Goal: Information Seeking & Learning: Learn about a topic

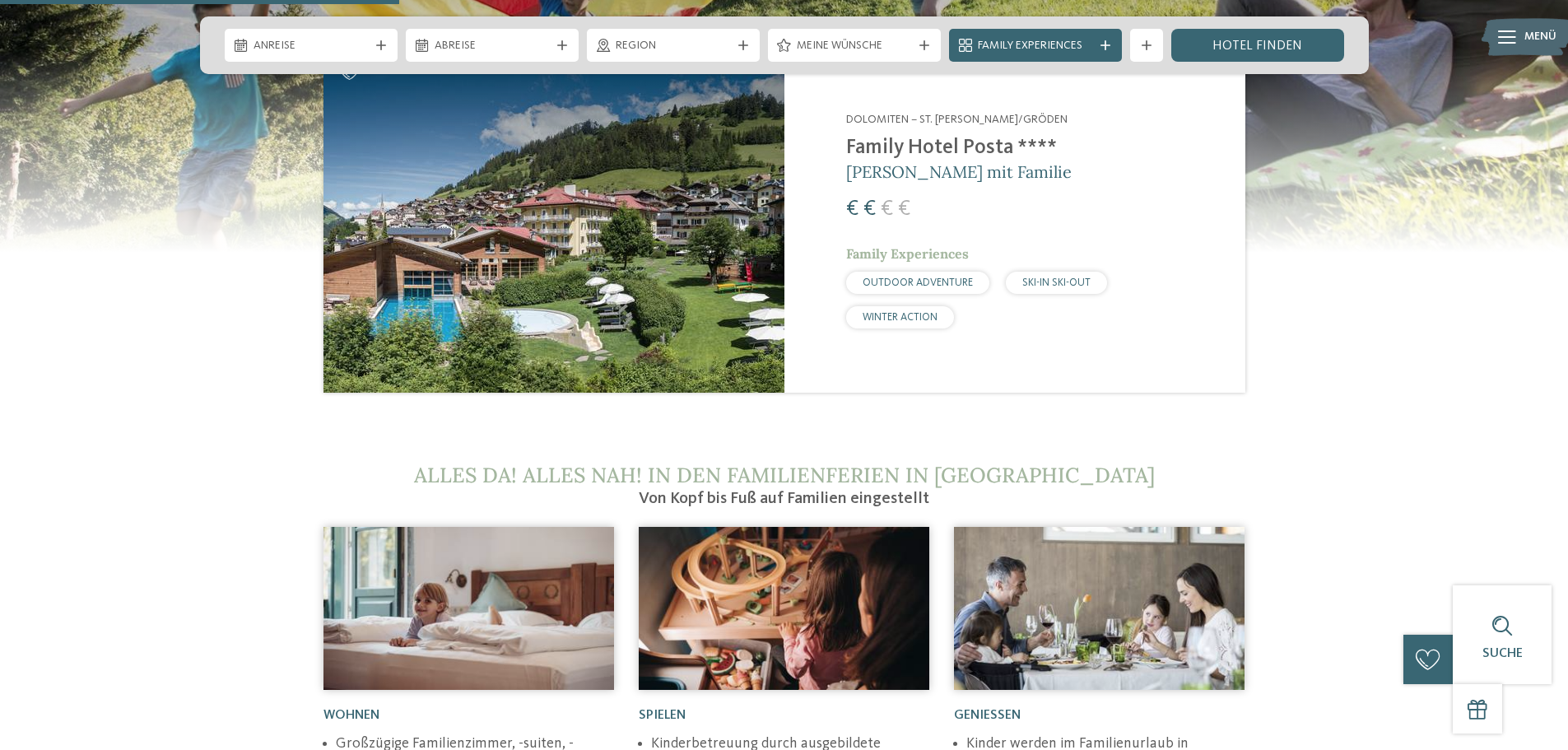
scroll to position [2387, 0]
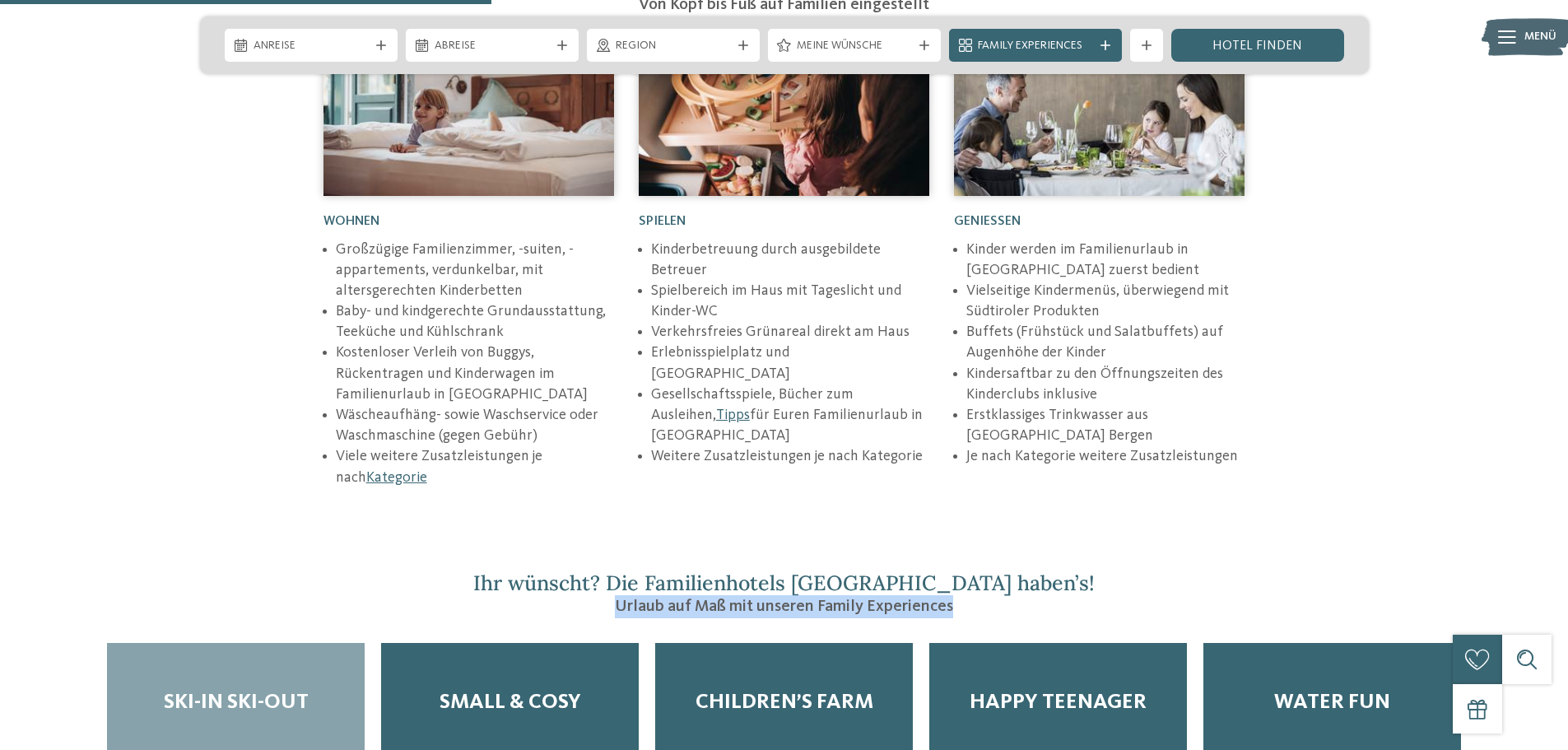
drag, startPoint x: 615, startPoint y: 543, endPoint x: 972, endPoint y: 535, distance: 357.1
click at [972, 595] on h3 "Urlaub auf Maß mit unseren Family Experiences" at bounding box center [784, 606] width 1371 height 23
copy span "Urlaub auf Maß mit unseren Family Experiences"
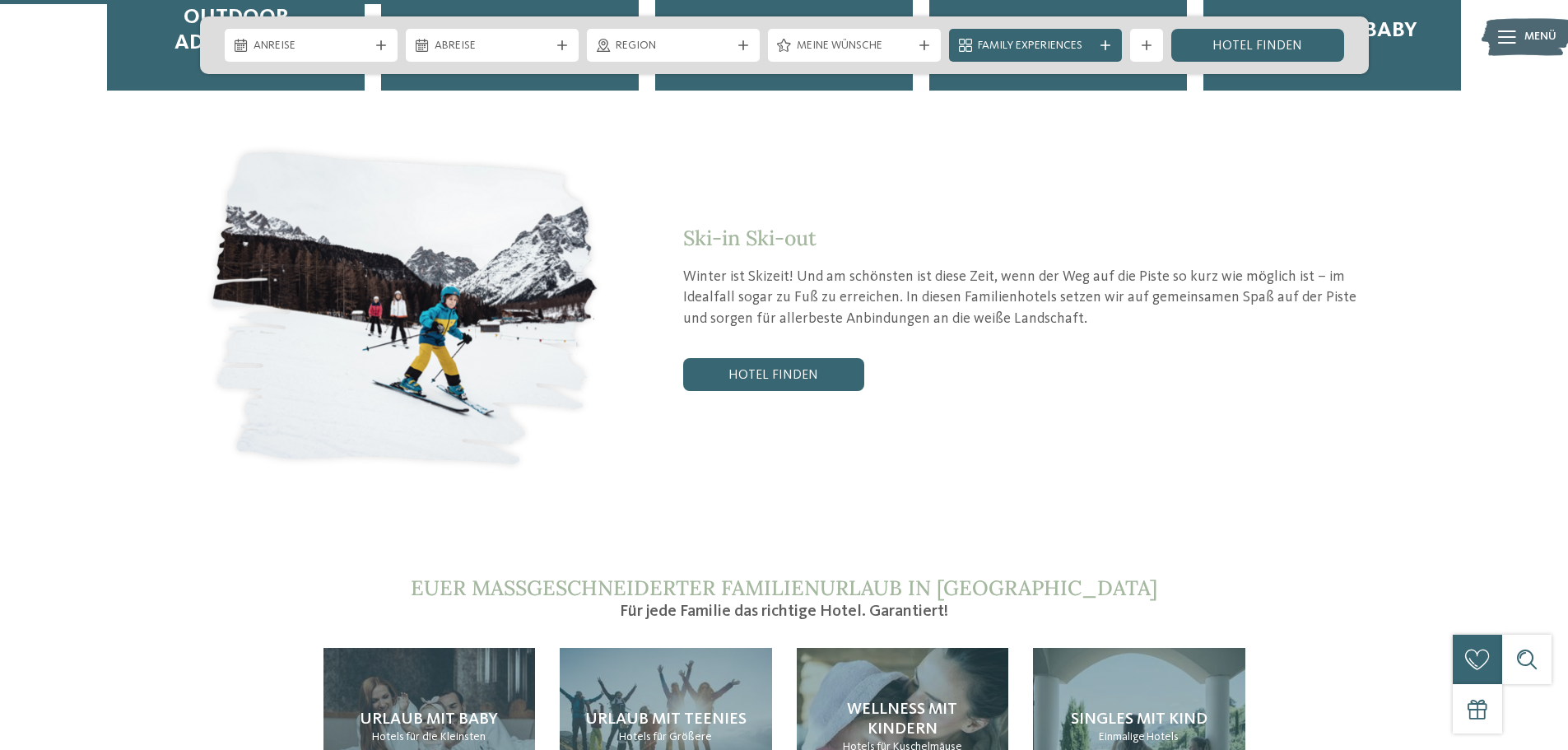
scroll to position [3209, 0]
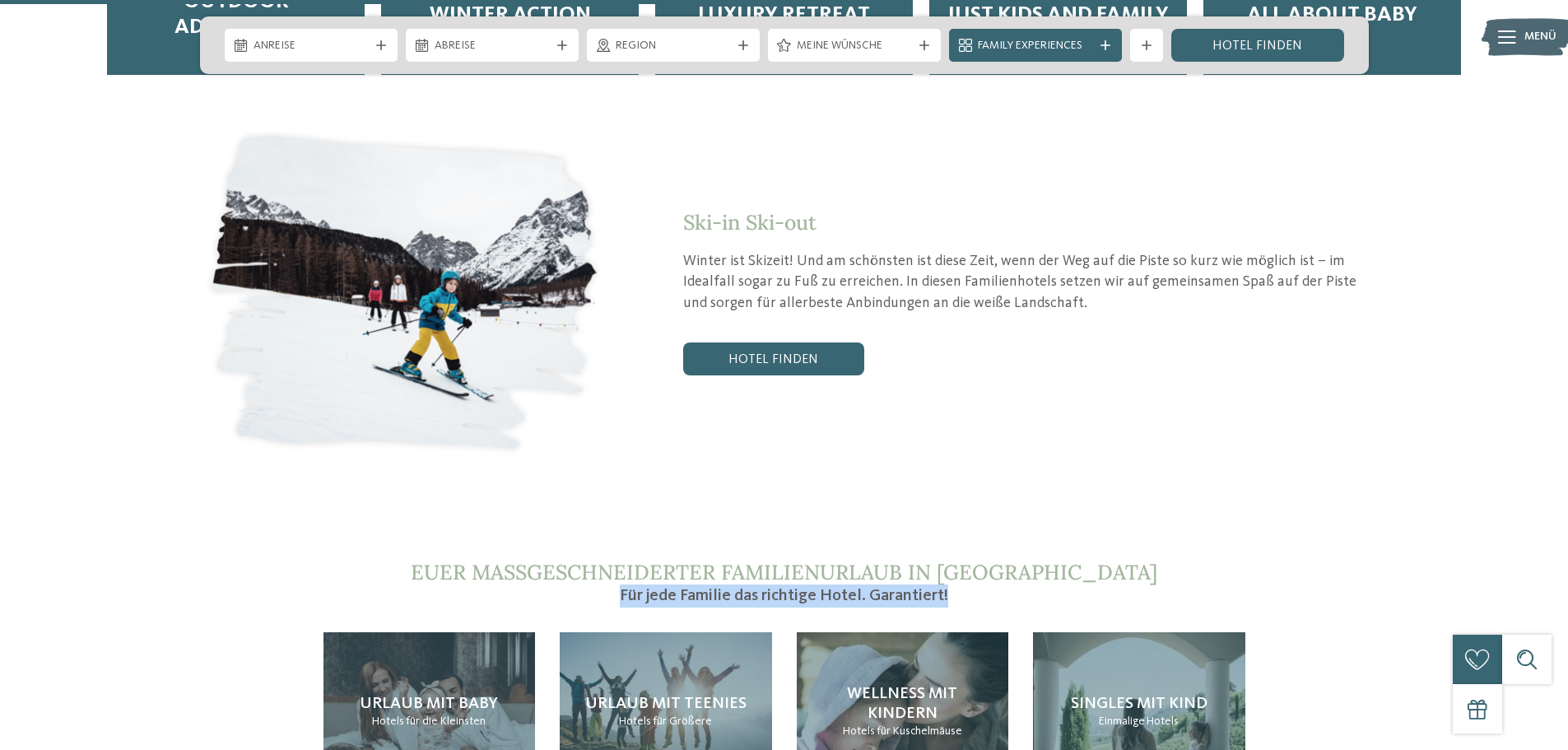
drag, startPoint x: 617, startPoint y: 540, endPoint x: 1017, endPoint y: 543, distance: 400.0
click at [1017, 584] on h3 "Für jede Familie das richtige Hotel. Garantiert!" at bounding box center [784, 595] width 922 height 23
copy span "Für jede Familie das richtige Hotel. Garantiert!"
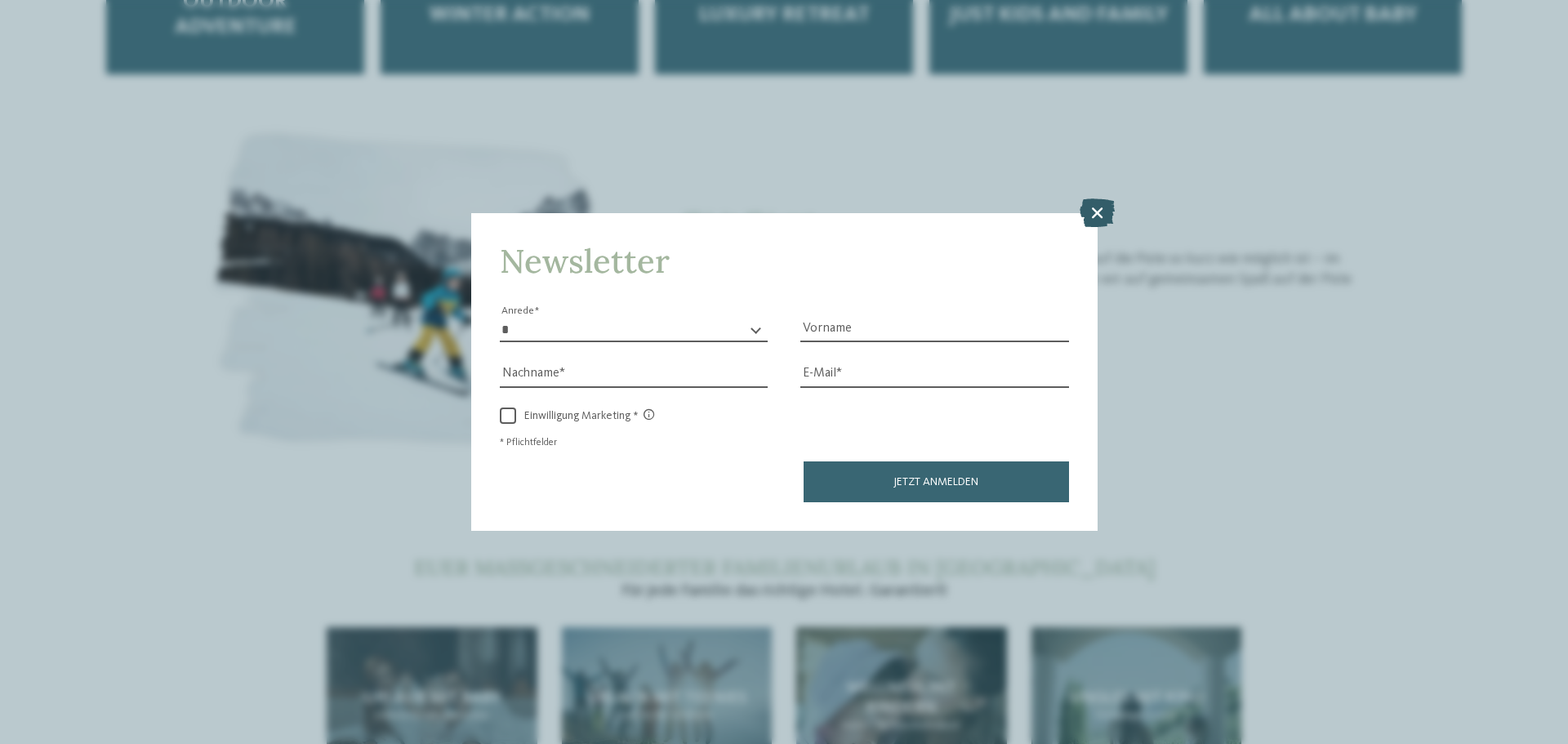
click at [1097, 211] on icon at bounding box center [1097, 212] width 35 height 28
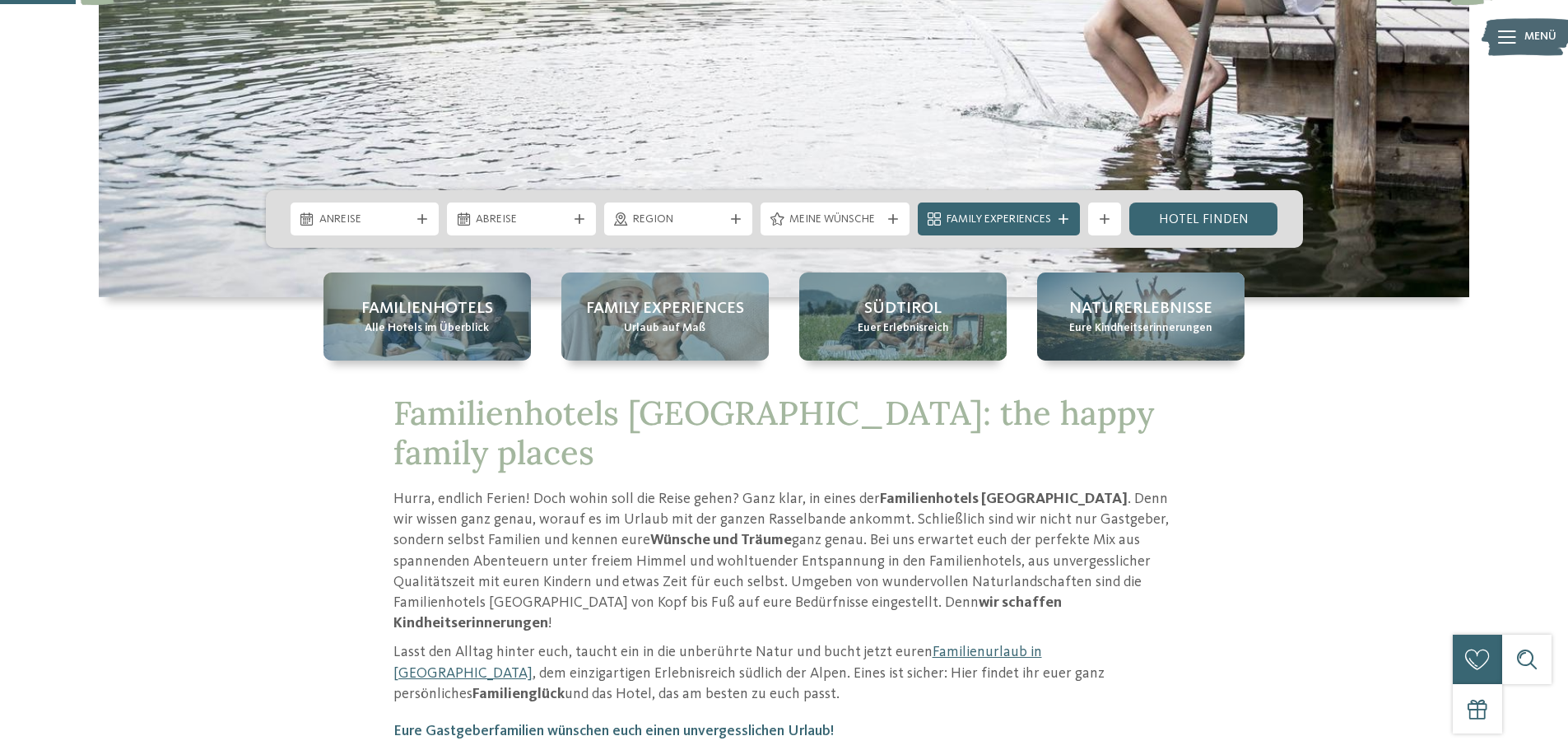
scroll to position [329, 0]
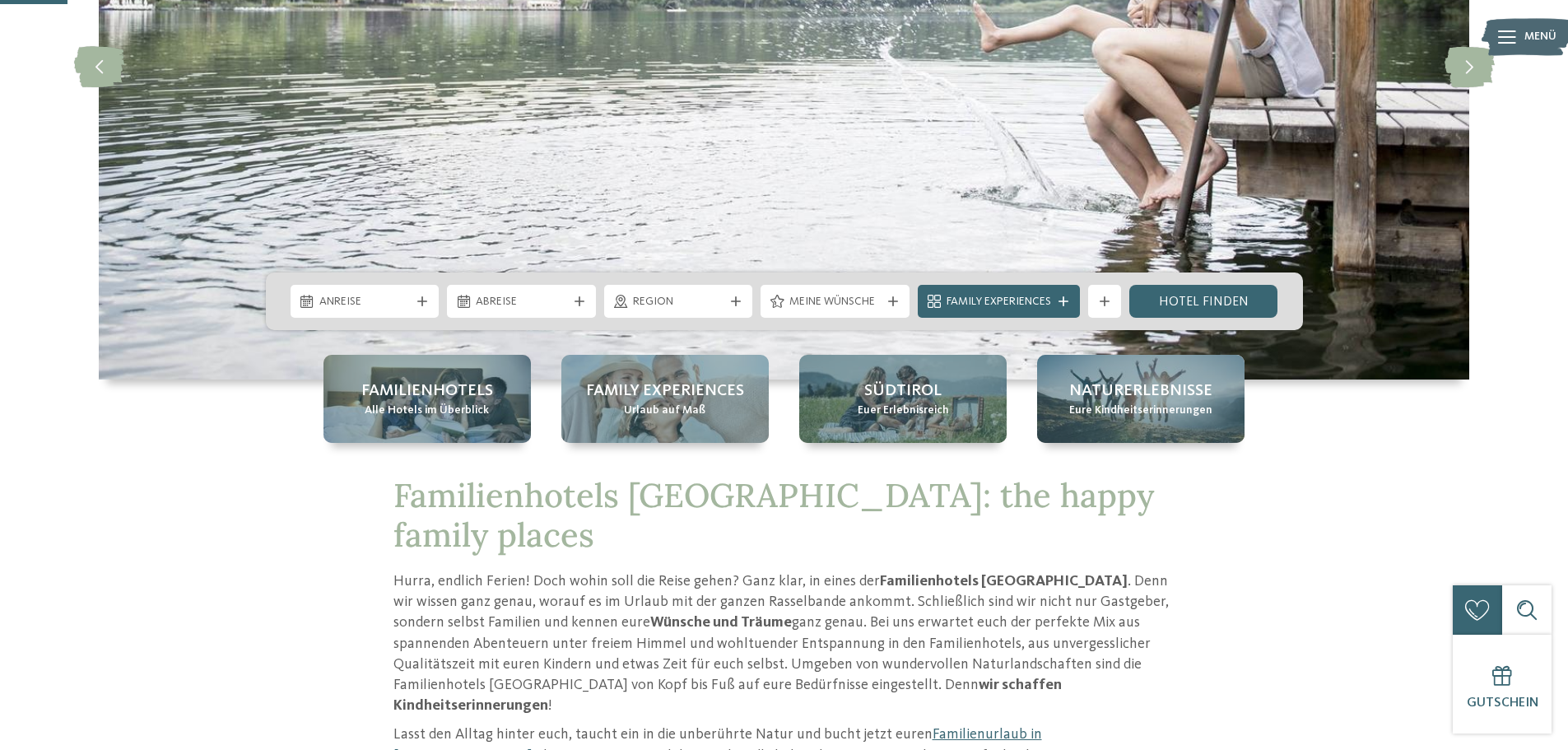
drag, startPoint x: 1185, startPoint y: 497, endPoint x: 297, endPoint y: 508, distance: 888.1
click at [256, 523] on div "Familienhotels Südtirol: the happy family places Hurra, endlich Ferien! Doch wo…" at bounding box center [785, 694] width 1120 height 437
click at [346, 489] on div "Familienhotels Südtirol: the happy family places Hurra, endlich Ferien! Doch wo…" at bounding box center [785, 694] width 1120 height 437
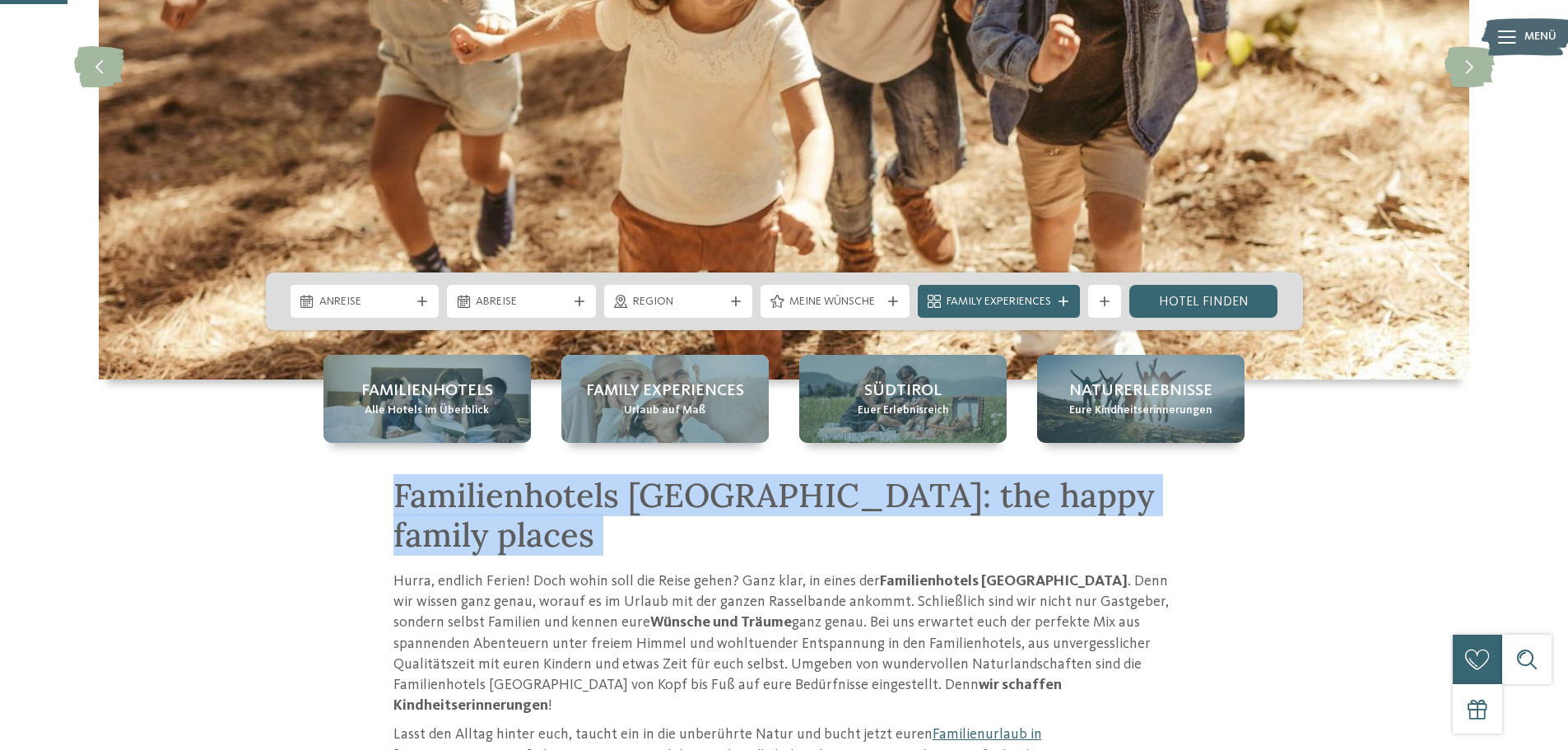
drag, startPoint x: 346, startPoint y: 489, endPoint x: 1195, endPoint y: 478, distance: 849.1
click at [1195, 478] on div "Familienhotels Südtirol: the happy family places Hurra, endlich Ferien! Doch wo…" at bounding box center [785, 694] width 1120 height 437
copy div "Familienhotels Südtirol: the happy family places"
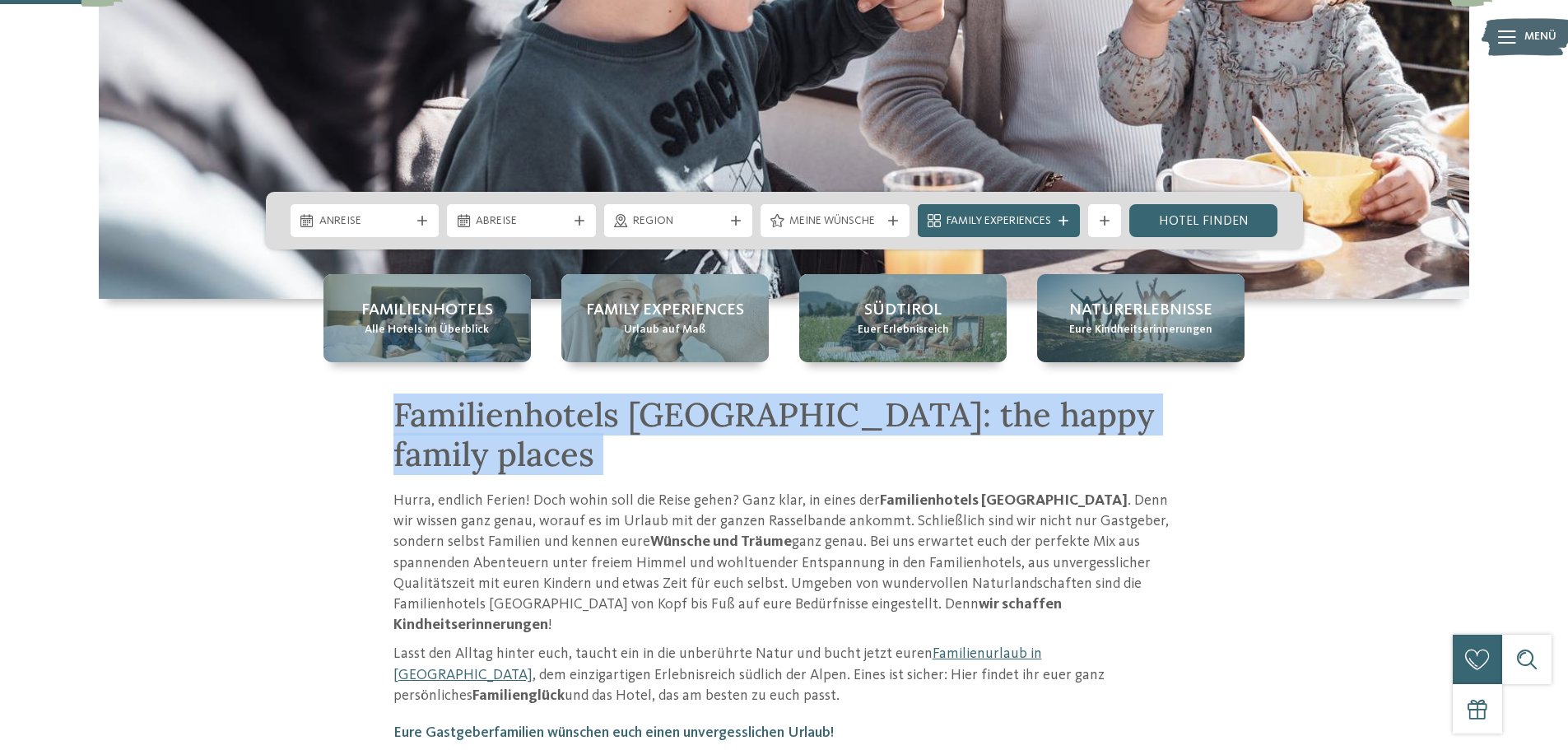
scroll to position [412, 0]
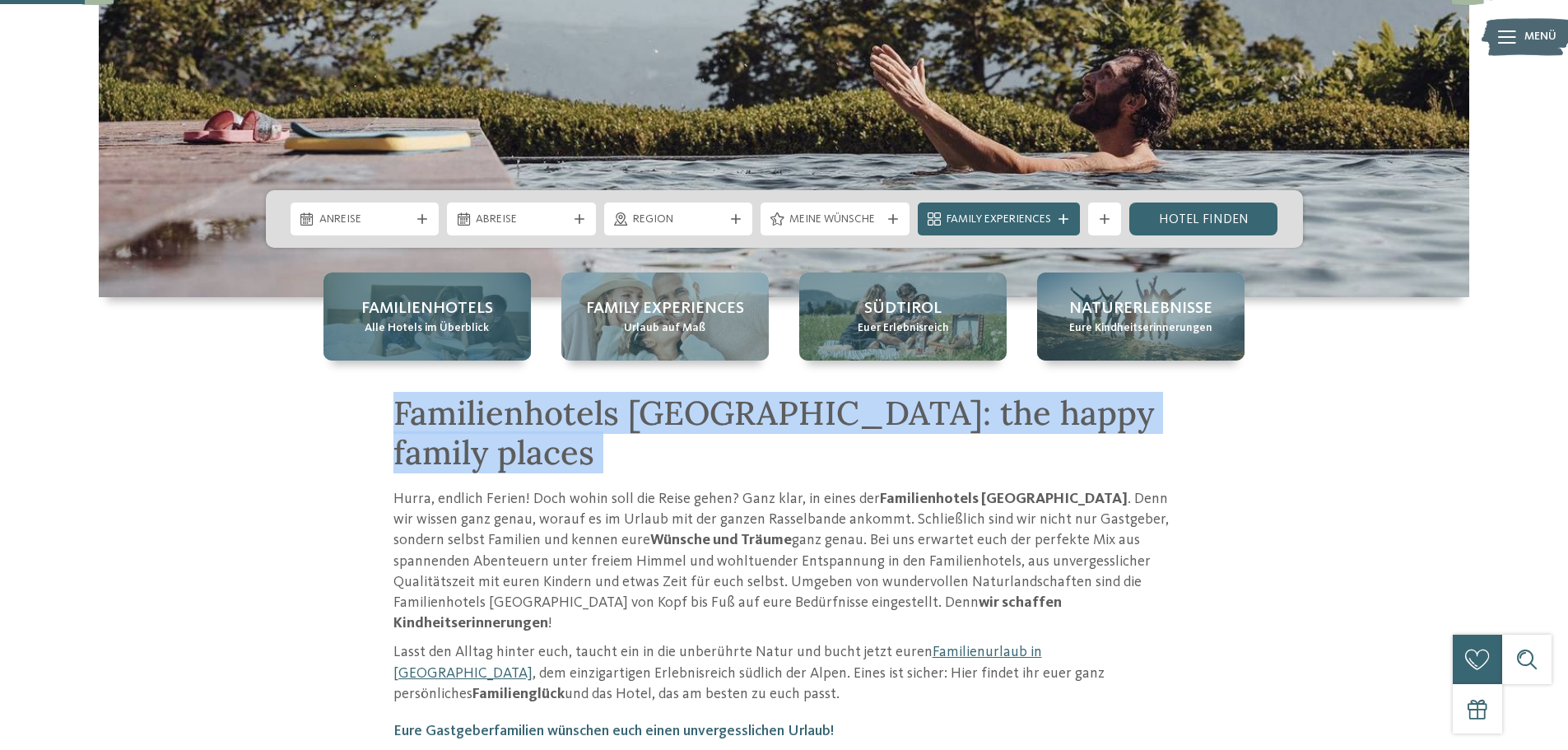
click at [404, 312] on span "Familienhotels" at bounding box center [427, 308] width 132 height 23
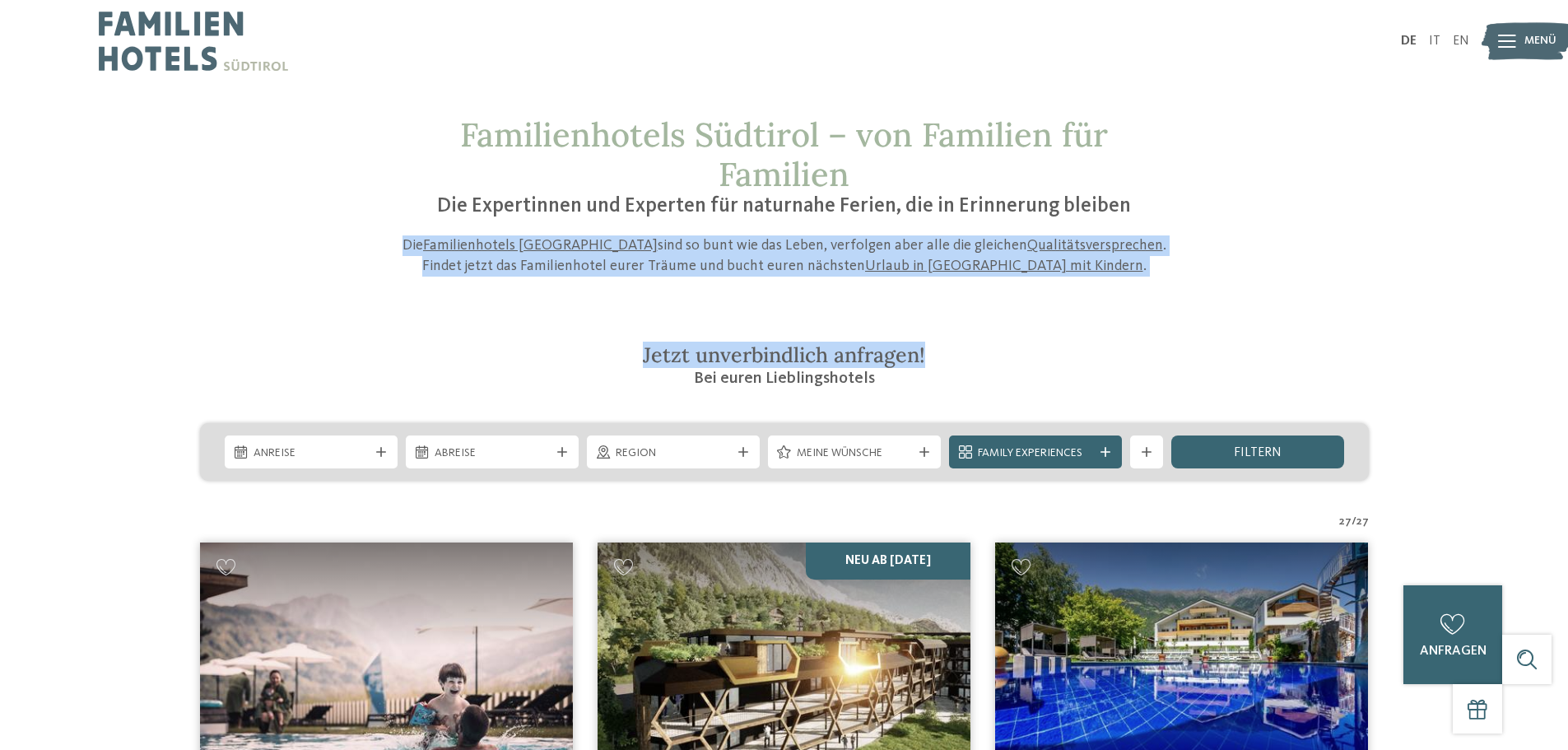
drag, startPoint x: 383, startPoint y: 244, endPoint x: 1093, endPoint y: 279, distance: 710.9
click at [594, 356] on h2 "Jetzt unverbindlich anfragen!" at bounding box center [785, 355] width 782 height 25
drag, startPoint x: 385, startPoint y: 247, endPoint x: 1061, endPoint y: 265, distance: 676.2
click at [1061, 265] on div "Familienhotels Südtirol – von Familien für Familien Die Expertinnen und Experte…" at bounding box center [785, 196] width 1120 height 161
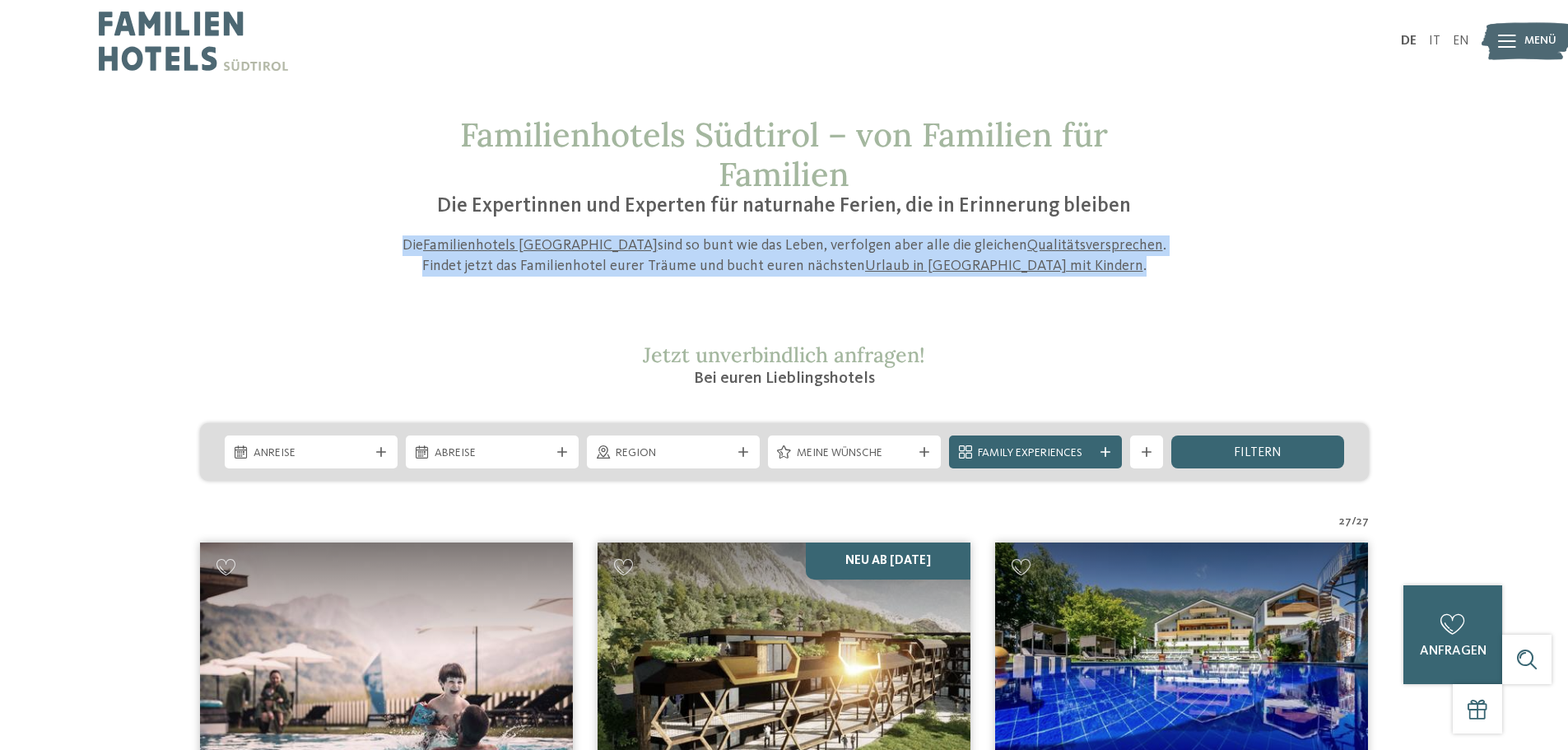
copy p "Die Familienhotels Südtirol sind so bunt wie das Leben, verfolgen aber alle die…"
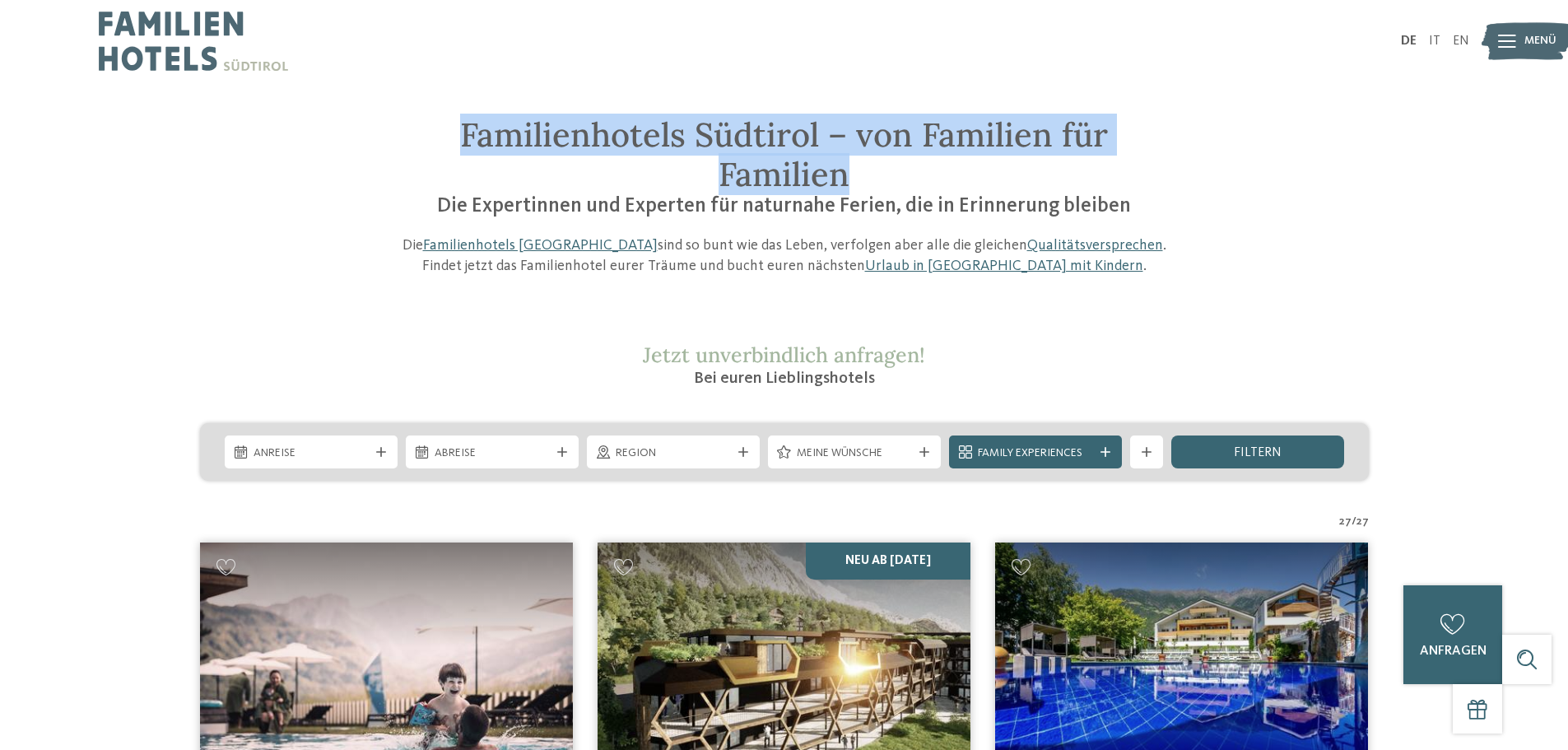
drag, startPoint x: 876, startPoint y: 194, endPoint x: 444, endPoint y: 151, distance: 434.1
click at [444, 151] on h1 "Familienhotels Südtirol – von Familien für Familien" at bounding box center [785, 154] width 782 height 79
click at [196, 40] on img at bounding box center [193, 41] width 190 height 82
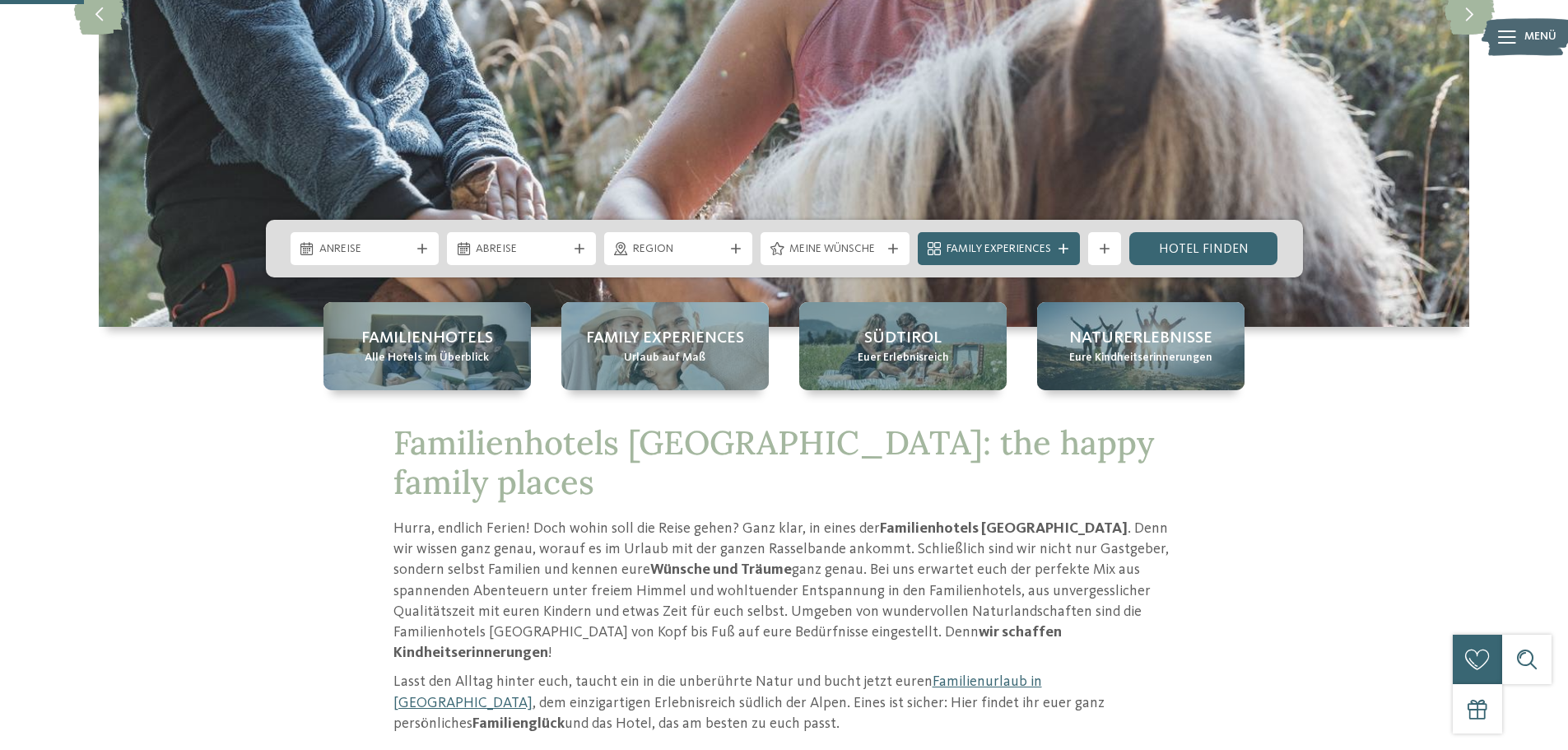
scroll to position [412, 0]
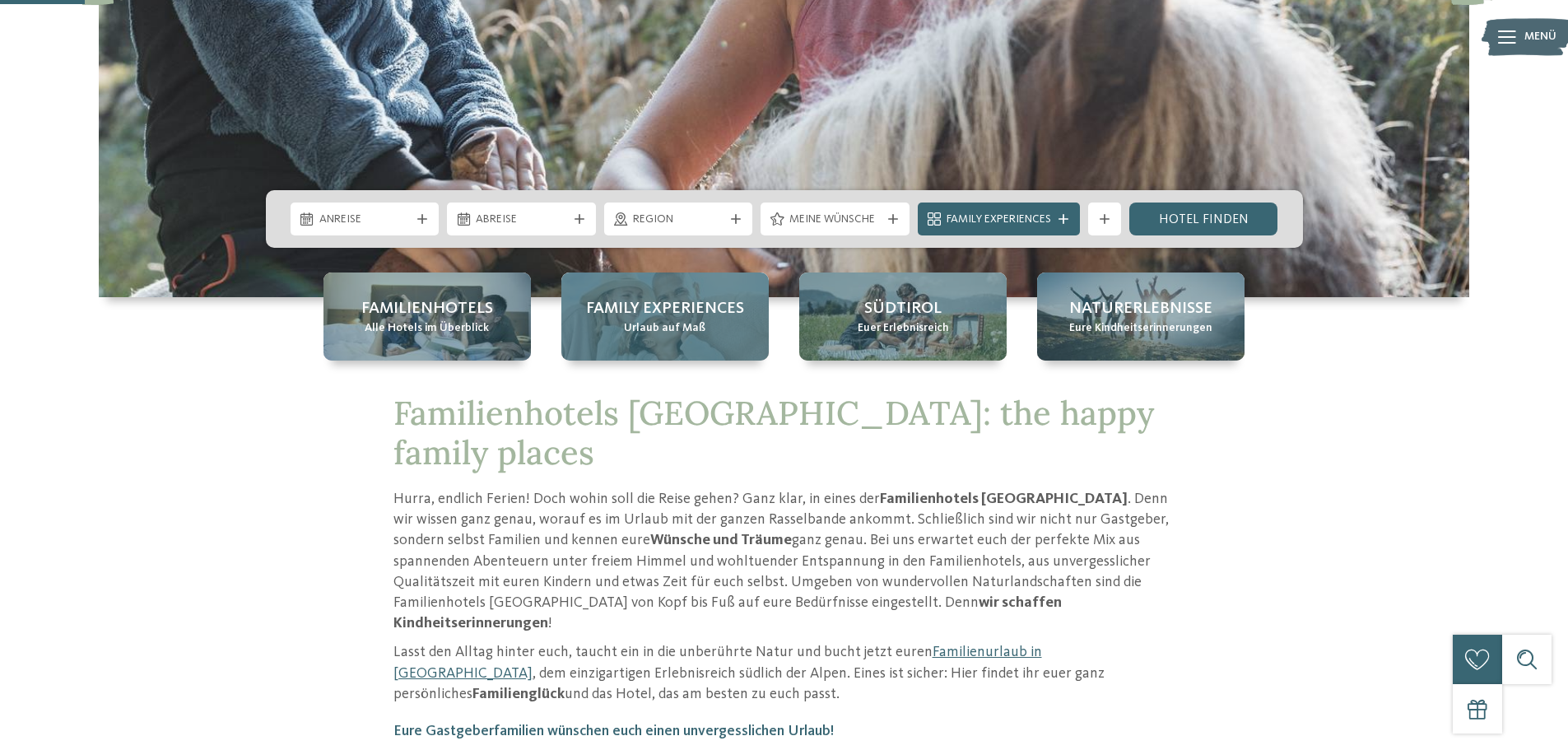
click at [624, 301] on span "Family Experiences" at bounding box center [665, 308] width 158 height 23
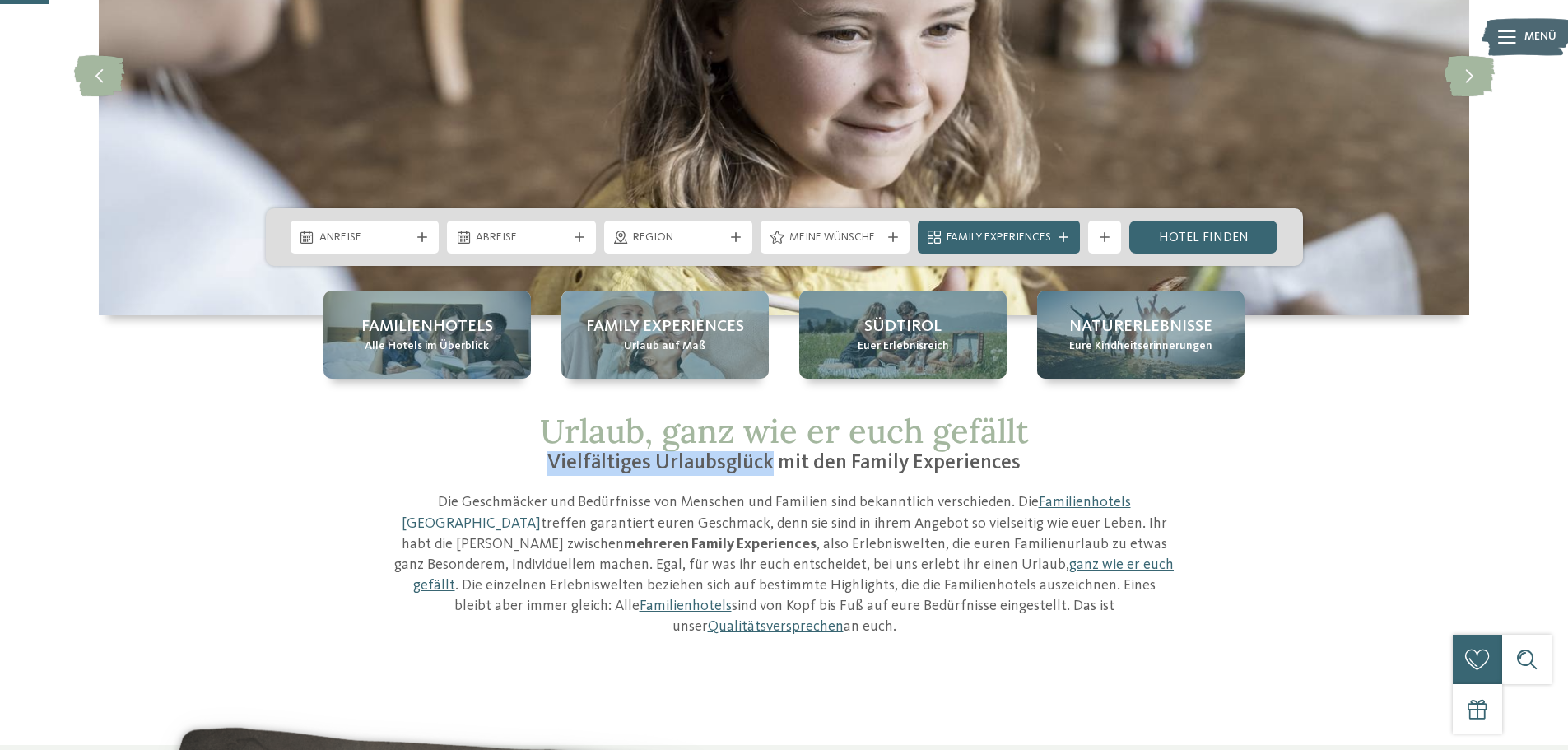
drag, startPoint x: 549, startPoint y: 454, endPoint x: 772, endPoint y: 465, distance: 223.3
click at [772, 465] on h2 "Vielfältiges Urlaubsglück mit den Family Experiences" at bounding box center [785, 463] width 782 height 25
copy span "Vielfältiges Urlaubsglück"
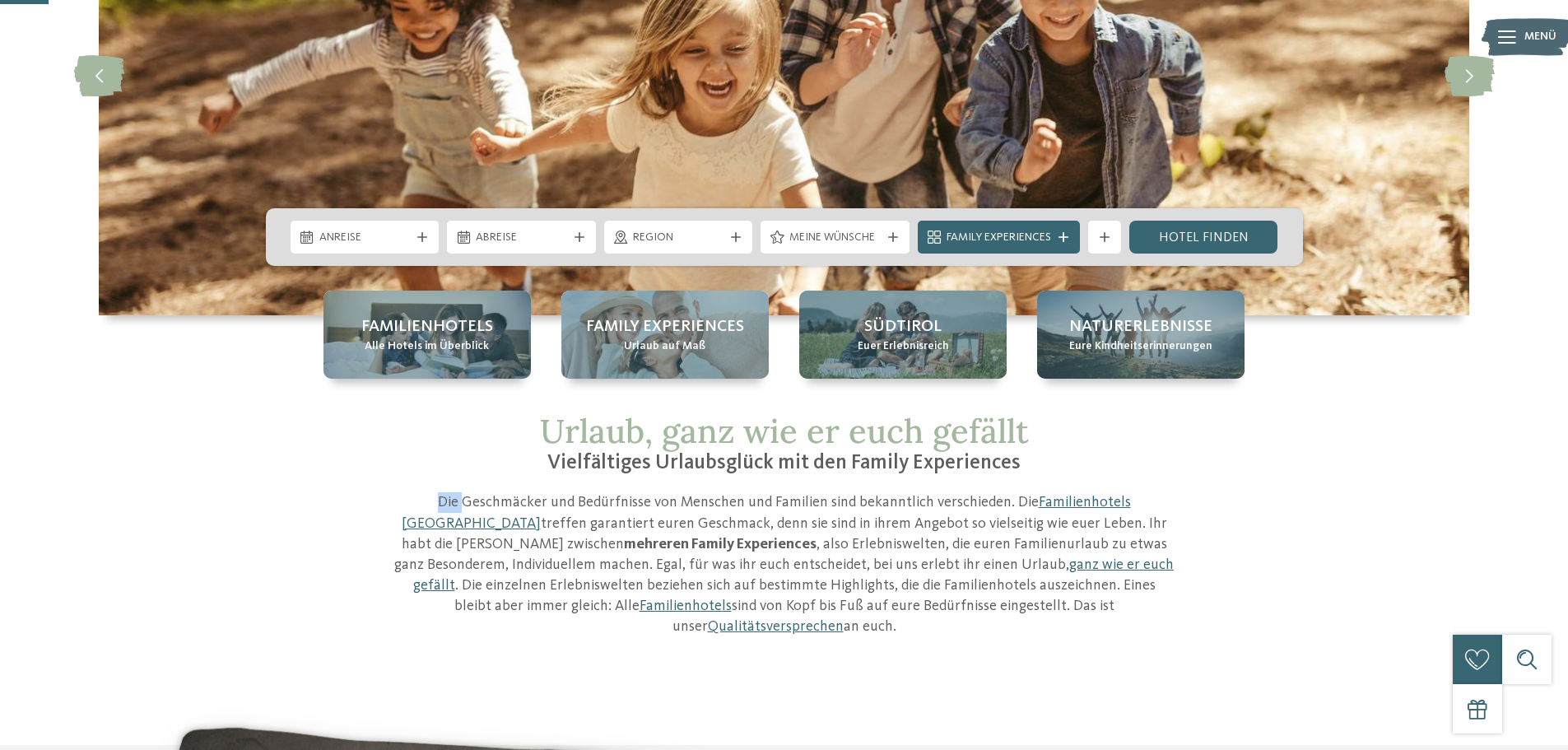
drag, startPoint x: 378, startPoint y: 488, endPoint x: 422, endPoint y: 493, distance: 44.3
click at [422, 493] on div "Urlaub, ganz wie er euch gefällt Vielfältiges Urlaubsglück mit den Family Exper…" at bounding box center [785, 524] width 1120 height 226
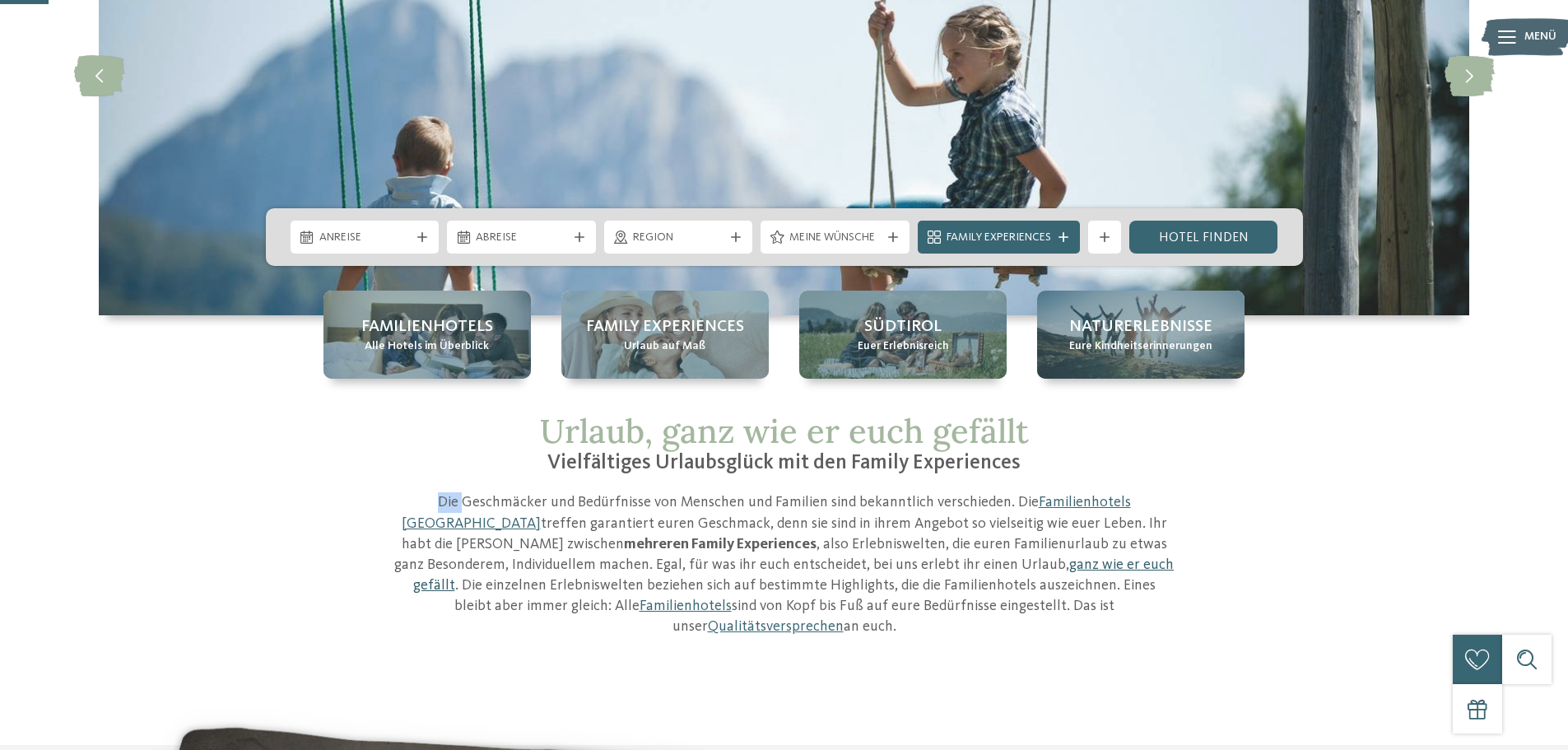
click at [890, 559] on link "ganz wie er euch gefällt" at bounding box center [794, 574] width 762 height 35
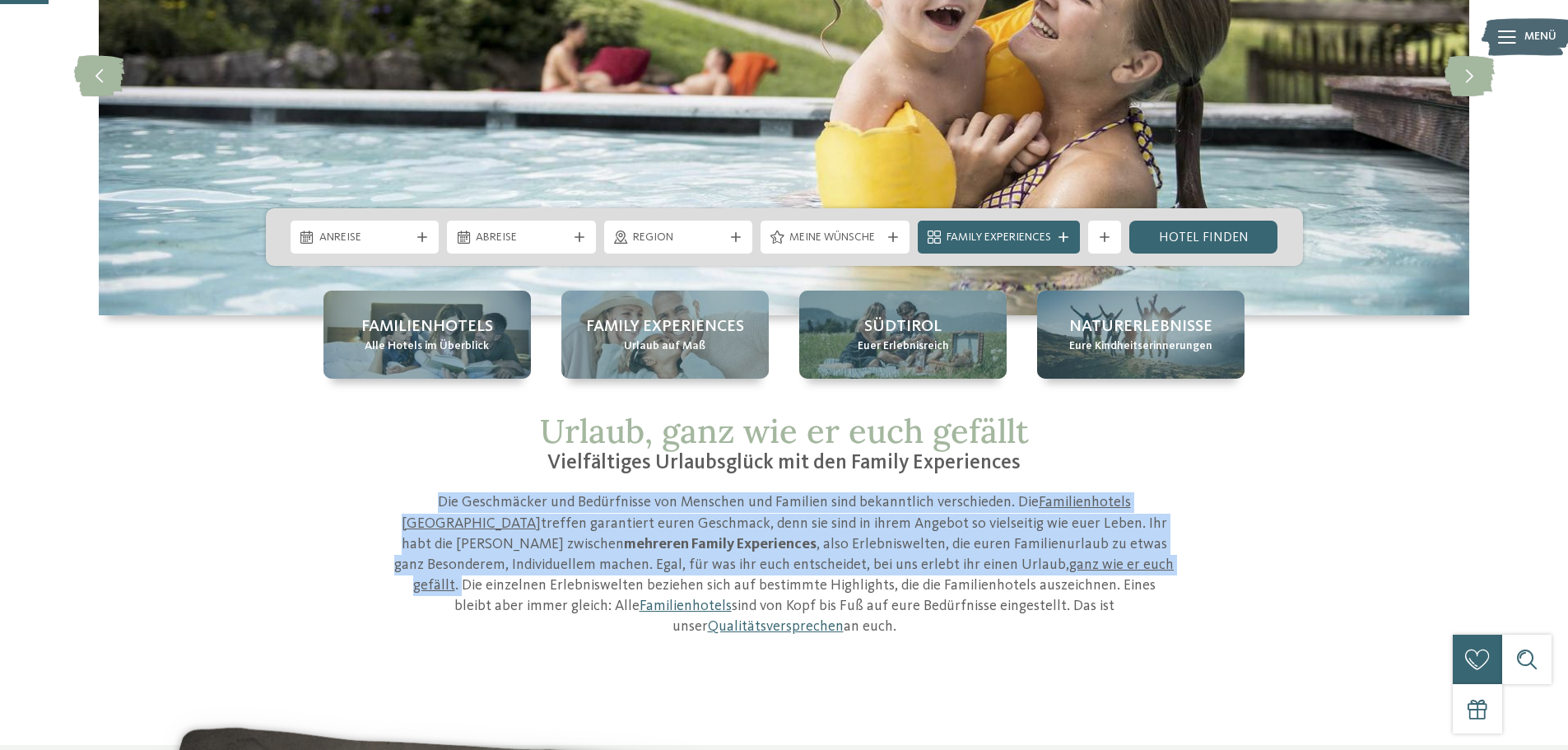
drag, startPoint x: 903, startPoint y: 564, endPoint x: 396, endPoint y: 501, distance: 510.9
click at [396, 501] on p "Die Geschmäcker und Bedürfnisse von Menschen und Familien sind bekanntlich vers…" at bounding box center [785, 564] width 782 height 144
copy p "Die Geschmäcker und Bedürfnisse von Menschen und Familien sind bekanntlich vers…"
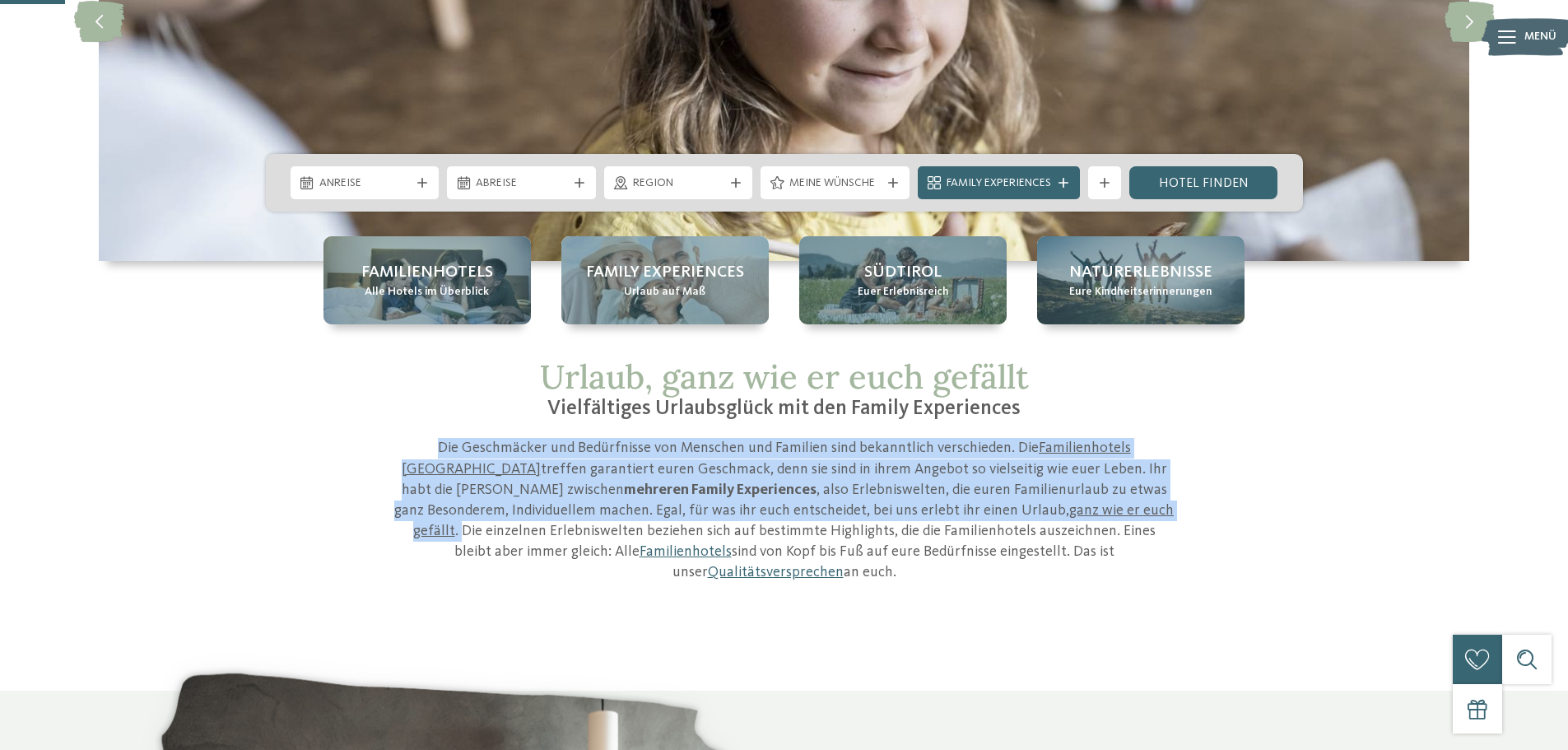
scroll to position [329, 0]
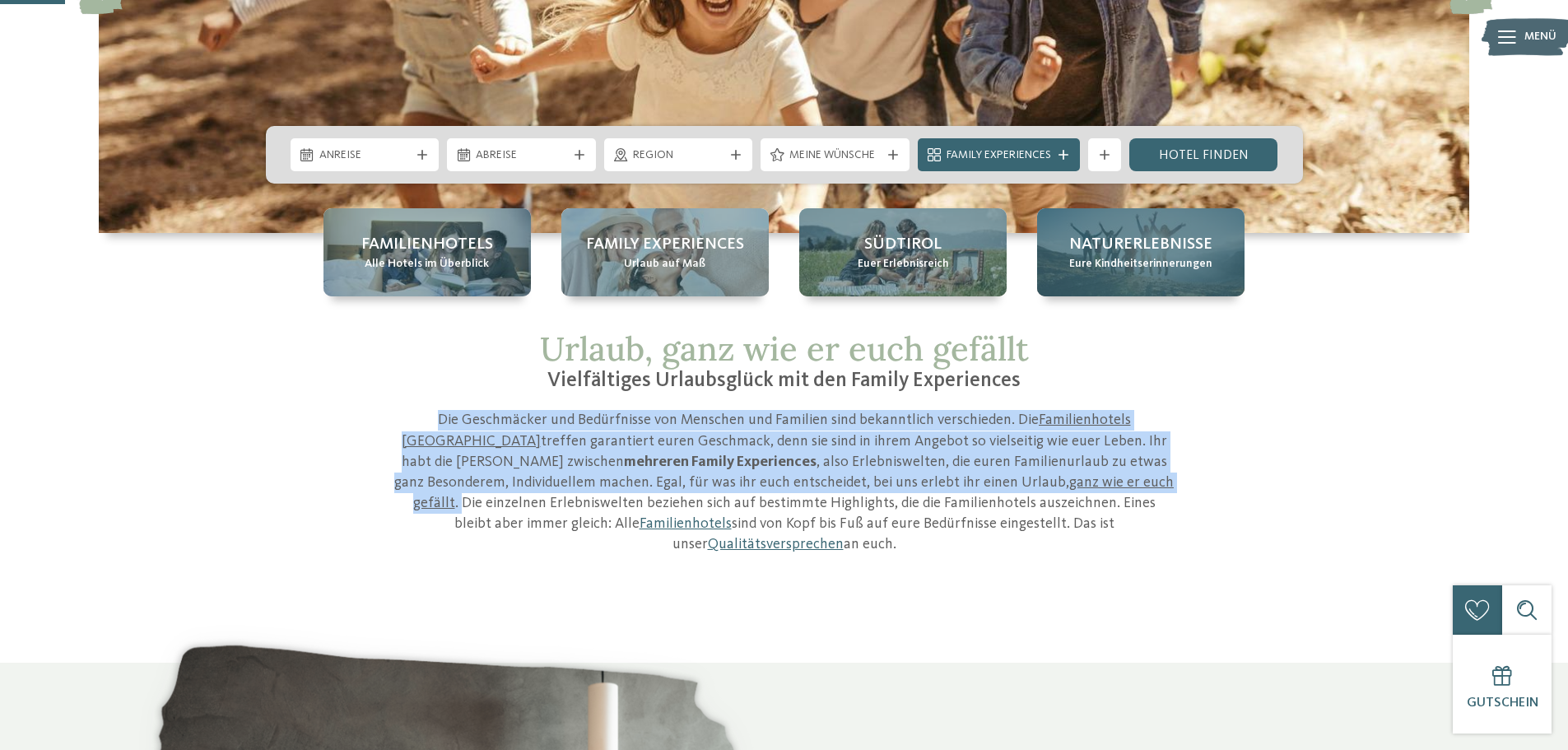
click at [1095, 232] on div "Naturerlebnisse Eure Kindheitserinnerungen" at bounding box center [1141, 253] width 208 height 88
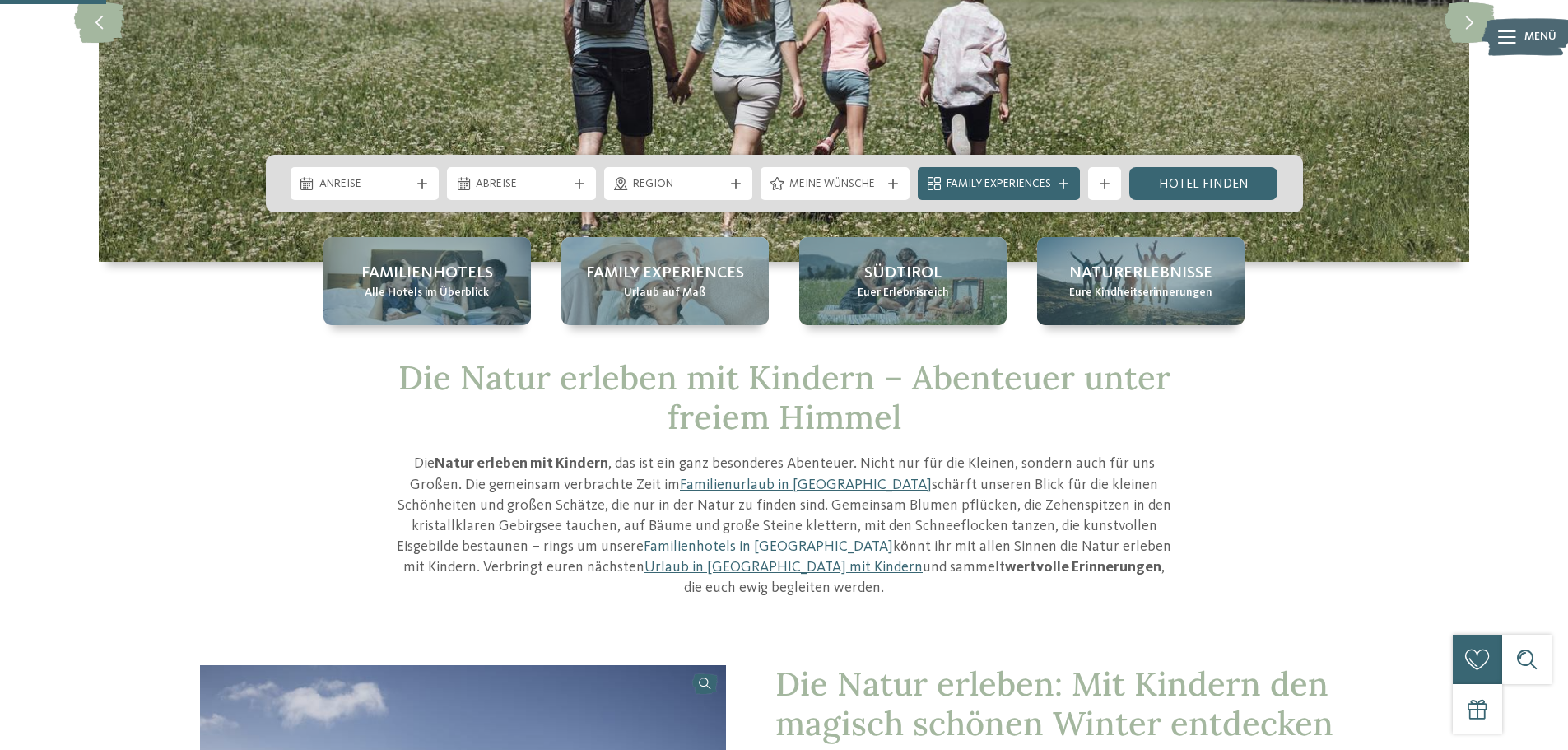
scroll to position [329, 0]
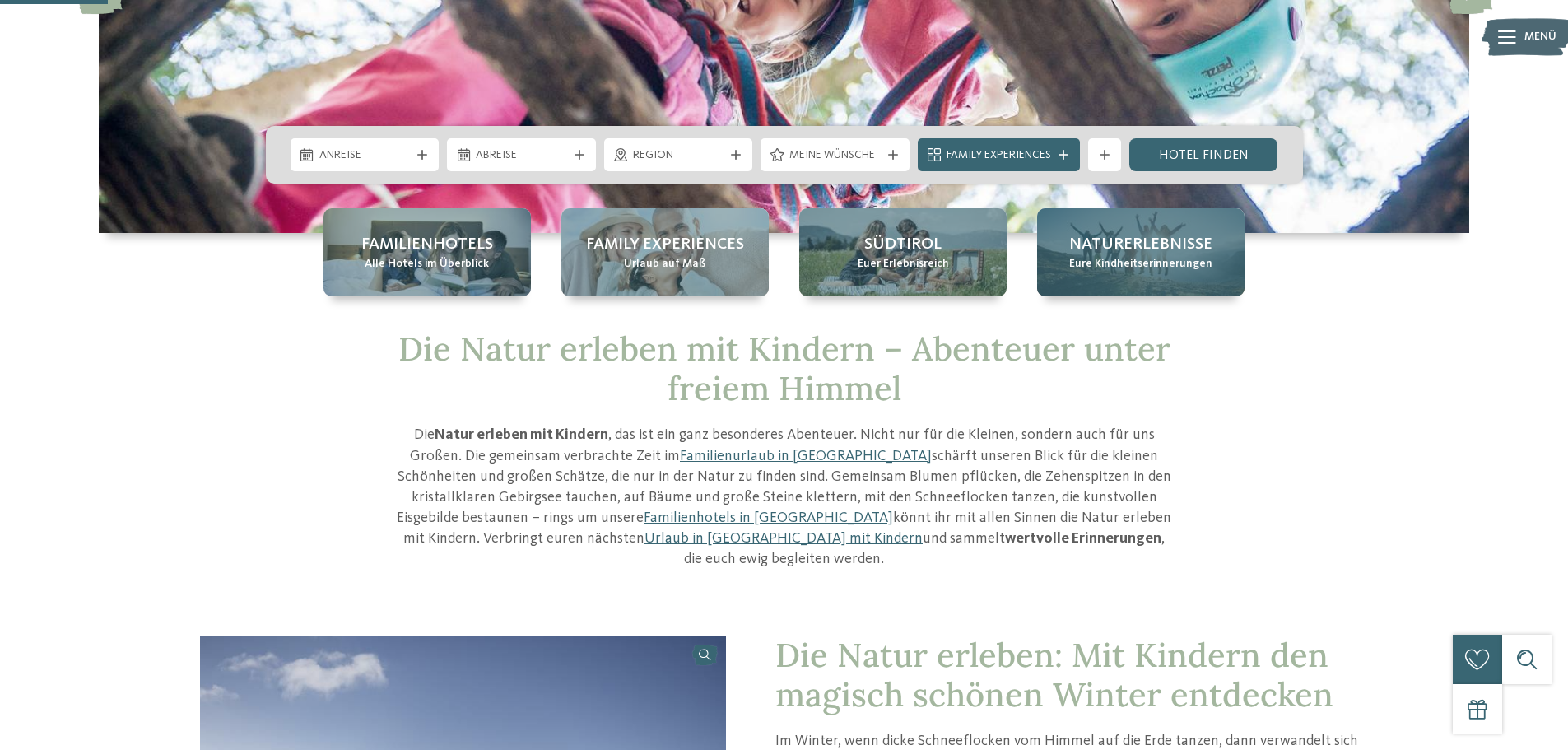
click at [1139, 251] on span "Naturerlebnisse" at bounding box center [1141, 244] width 144 height 23
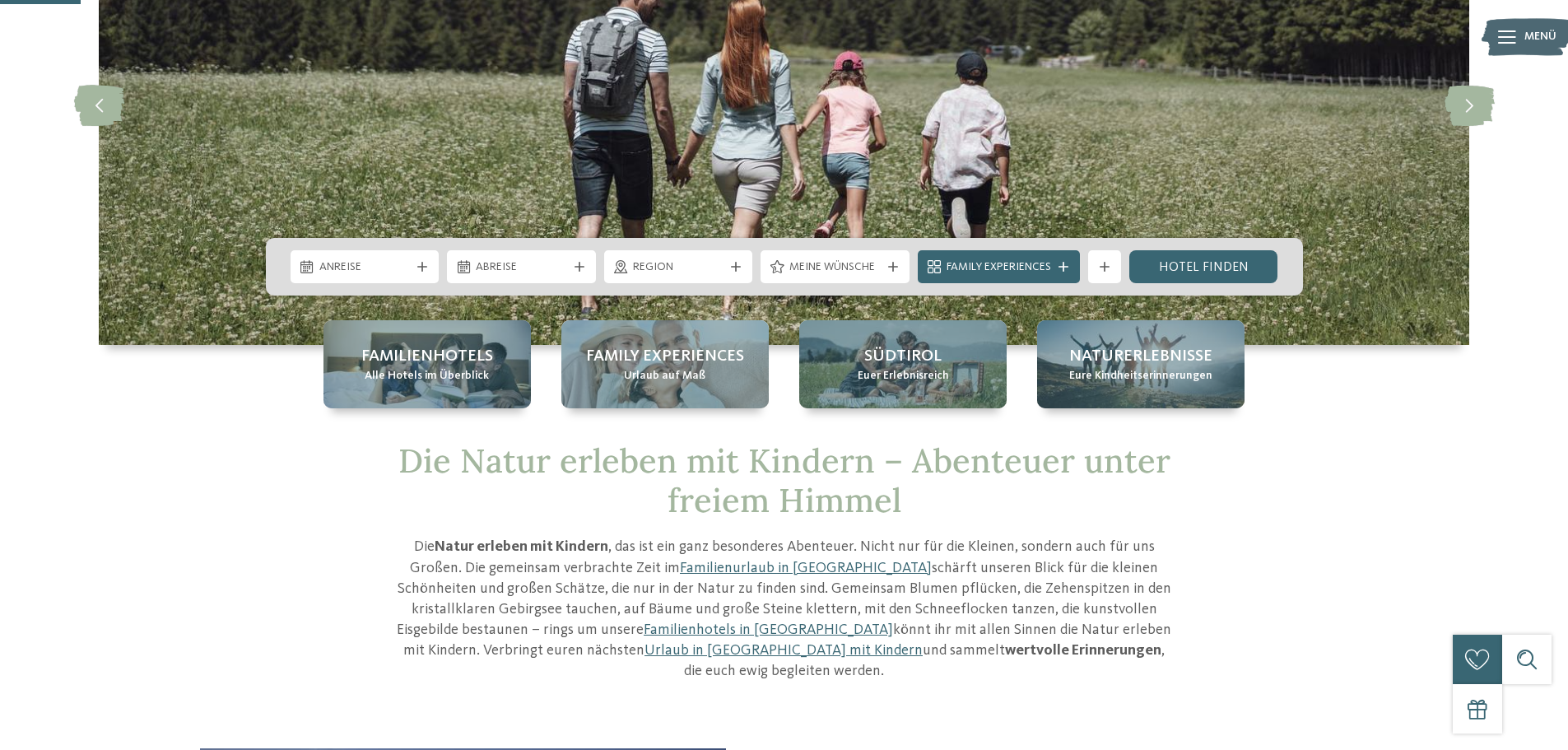
scroll to position [247, 0]
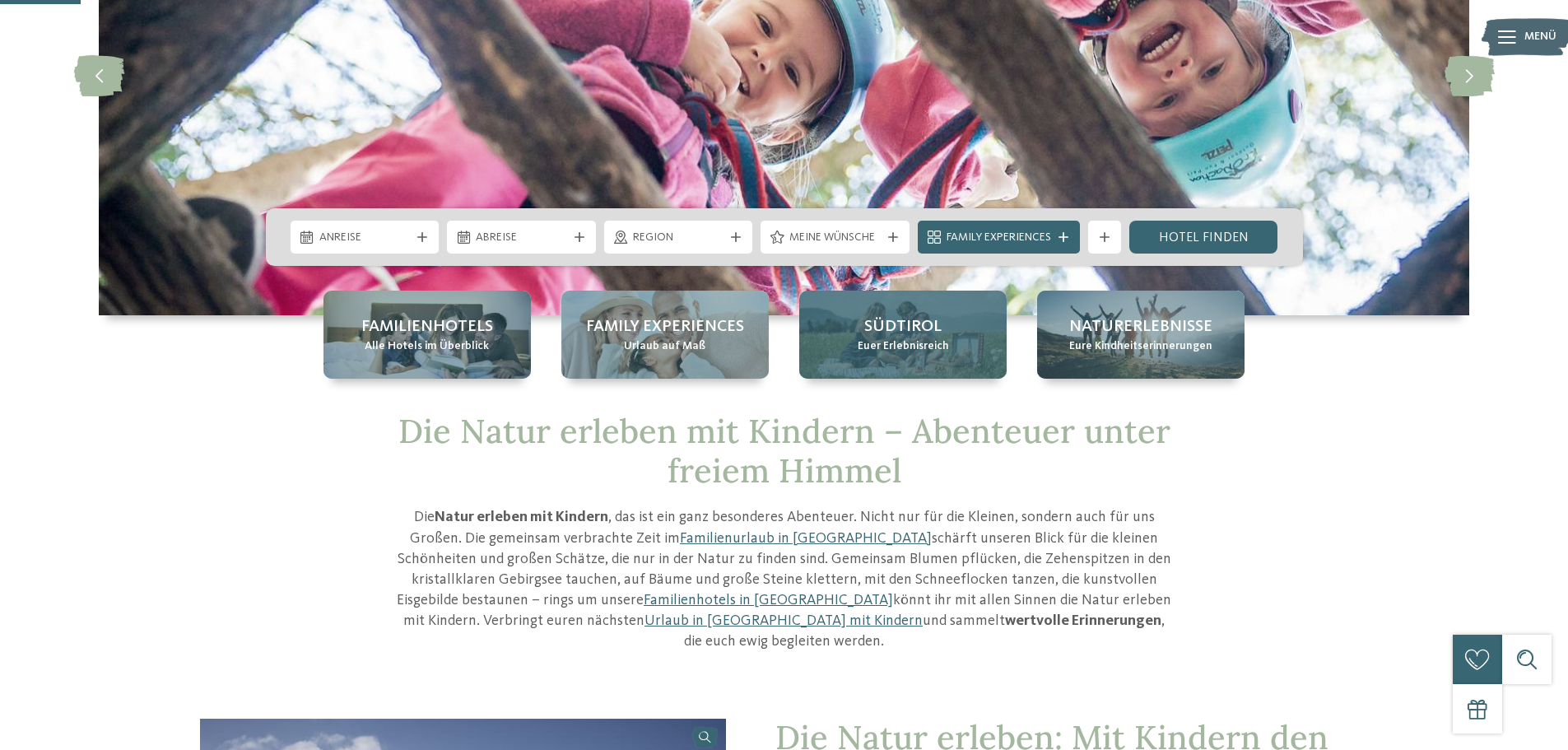
click at [837, 324] on div "Südtirol Euer Erlebnisreich" at bounding box center [903, 335] width 208 height 88
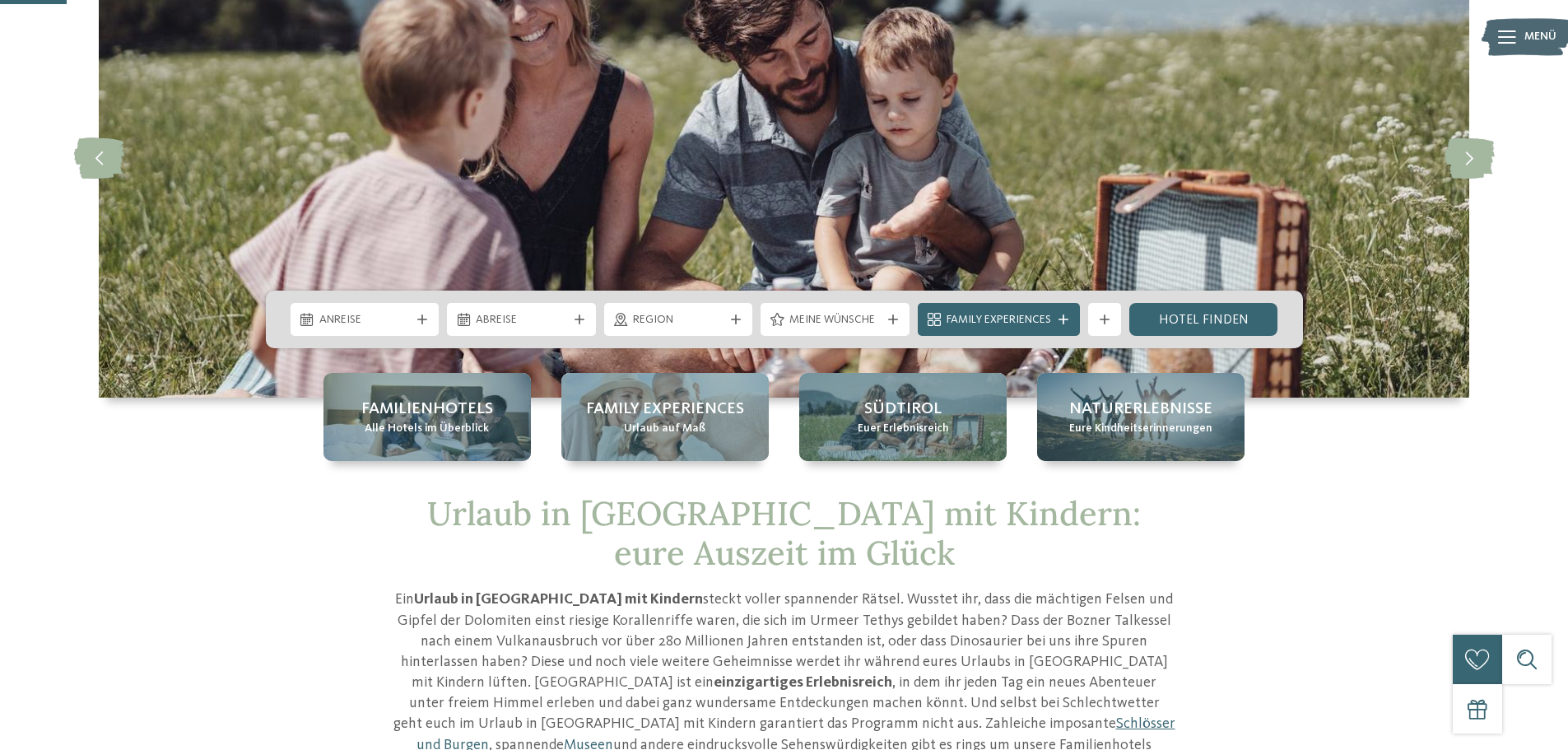
scroll to position [329, 0]
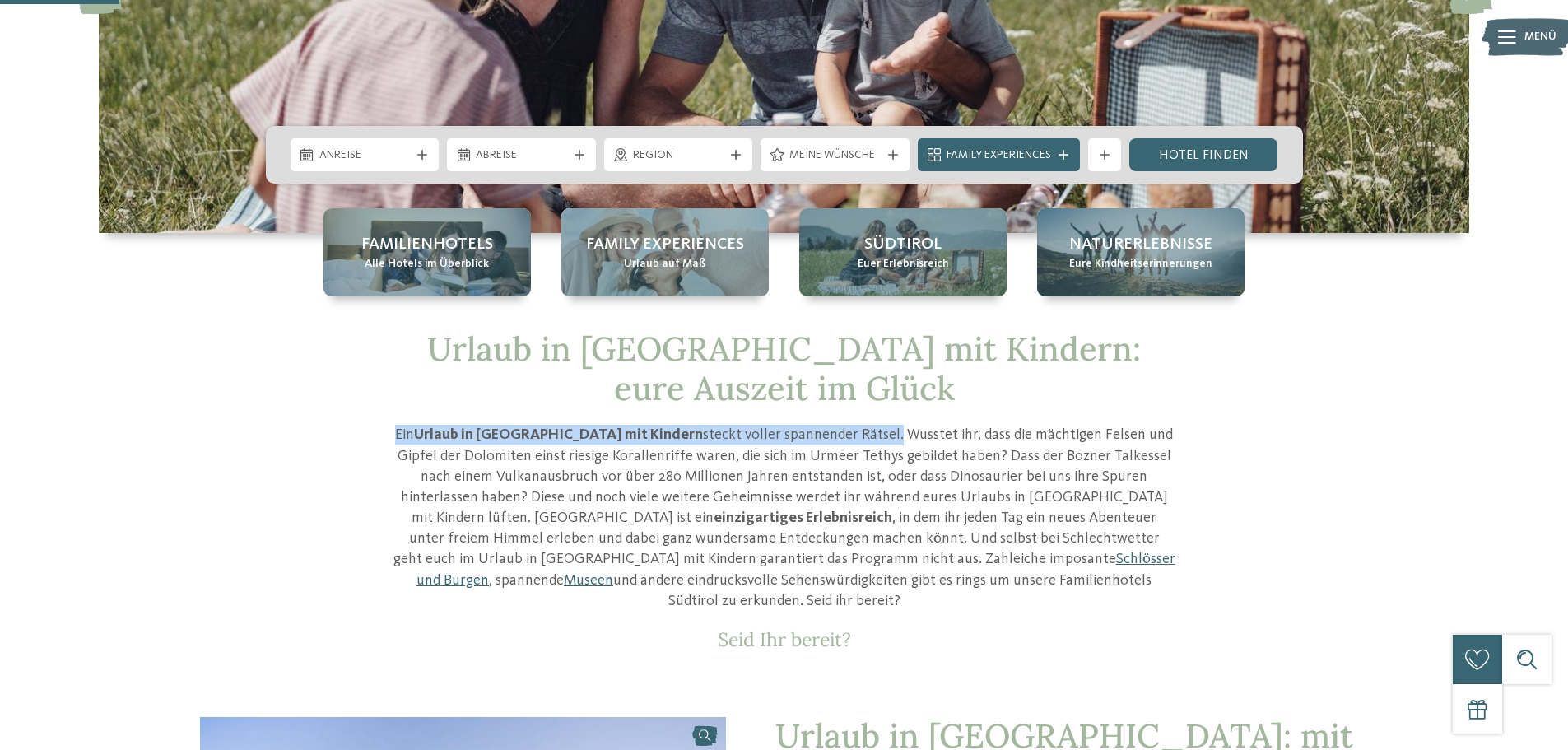
drag, startPoint x: 394, startPoint y: 430, endPoint x: 822, endPoint y: 445, distance: 428.3
click at [822, 445] on p "Ein Urlaub in [GEOGRAPHIC_DATA] mit Kindern steckt voller spannender Rätsel. Wu…" at bounding box center [785, 518] width 782 height 187
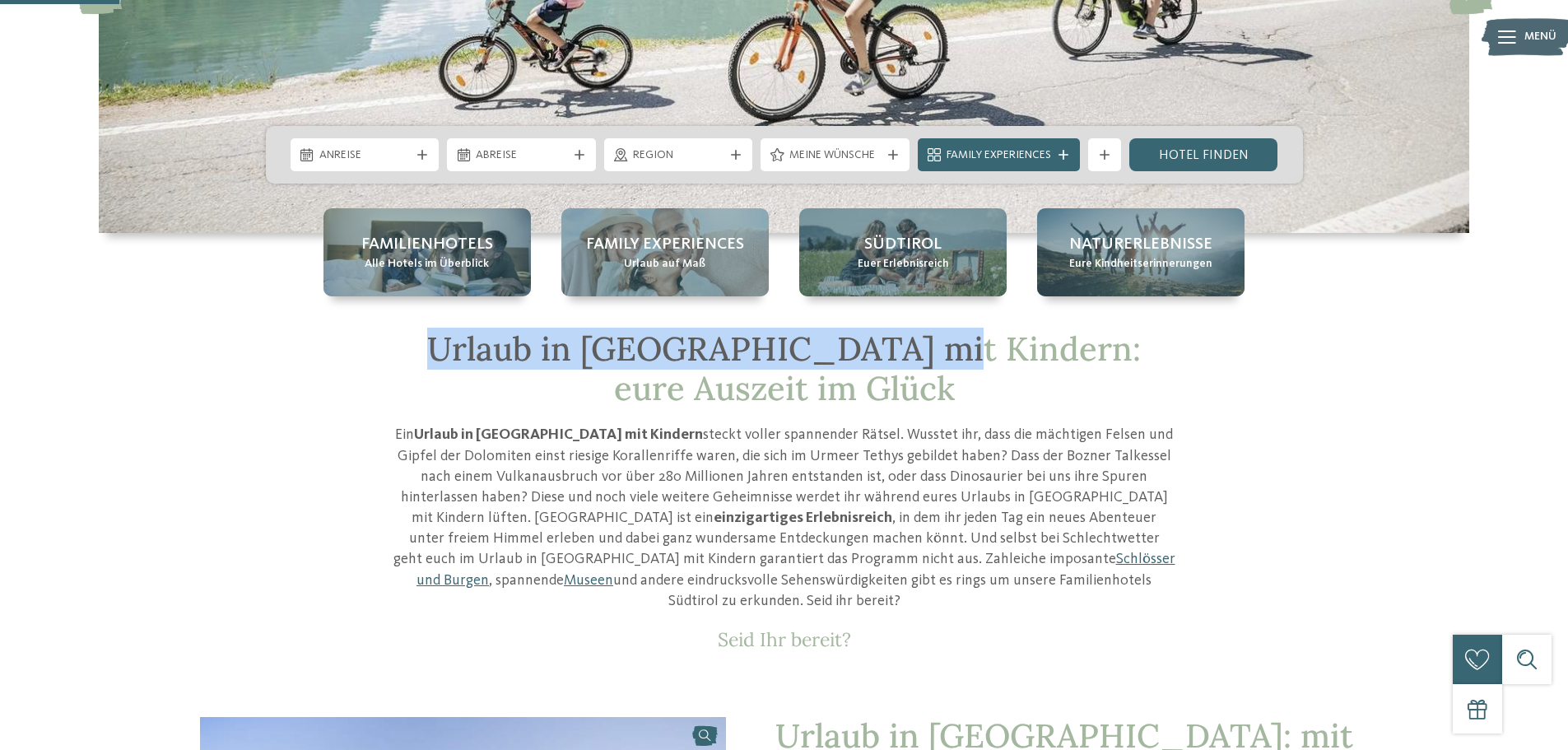
drag, startPoint x: 410, startPoint y: 340, endPoint x: 882, endPoint y: 347, distance: 472.1
click at [882, 347] on h1 "Urlaub in [GEOGRAPHIC_DATA] mit Kindern: eure Auszeit im Glück" at bounding box center [785, 368] width 782 height 79
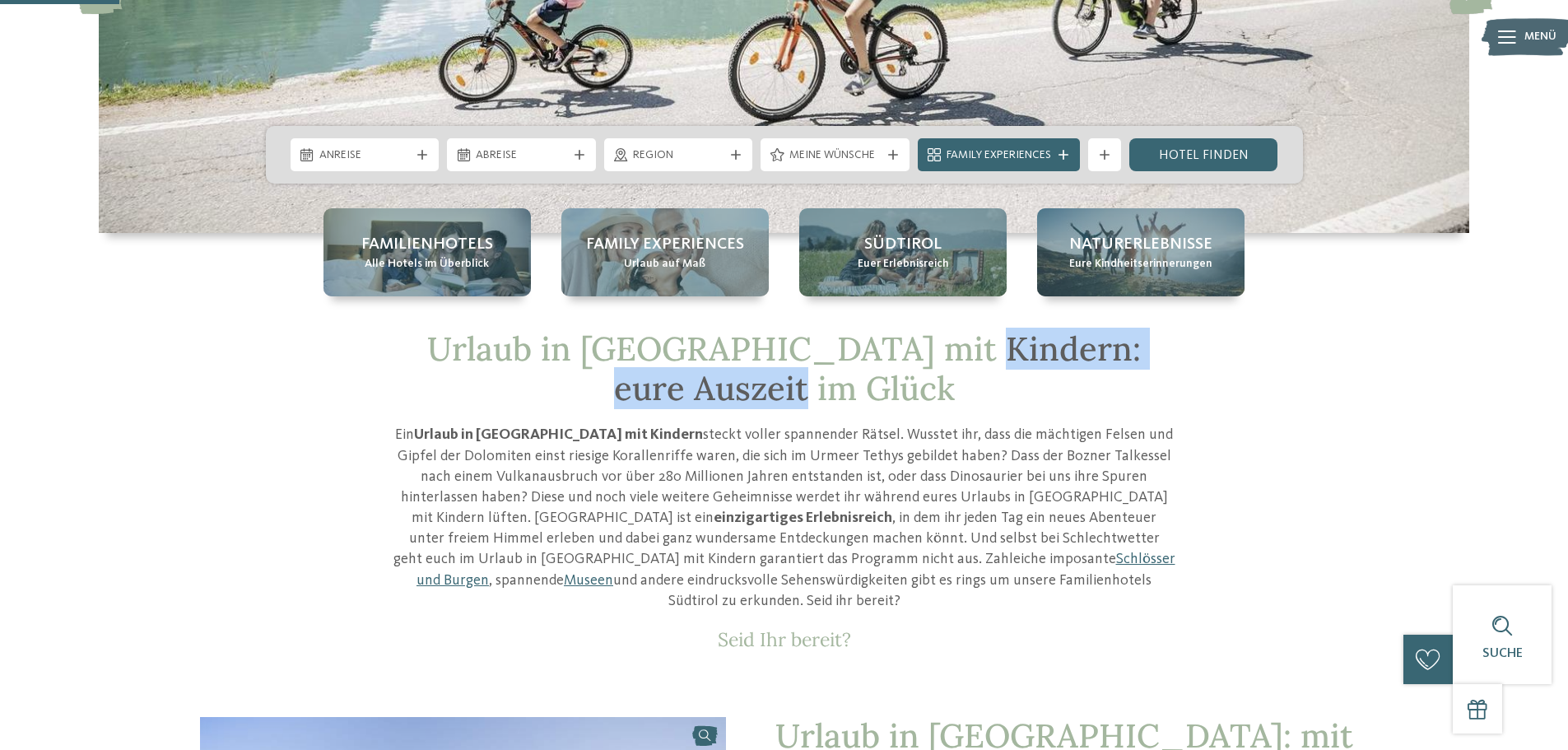
drag, startPoint x: 909, startPoint y: 347, endPoint x: 917, endPoint y: 380, distance: 34.0
click at [917, 380] on h1 "Urlaub in [GEOGRAPHIC_DATA] mit Kindern: eure Auszeit im Glück" at bounding box center [785, 368] width 782 height 79
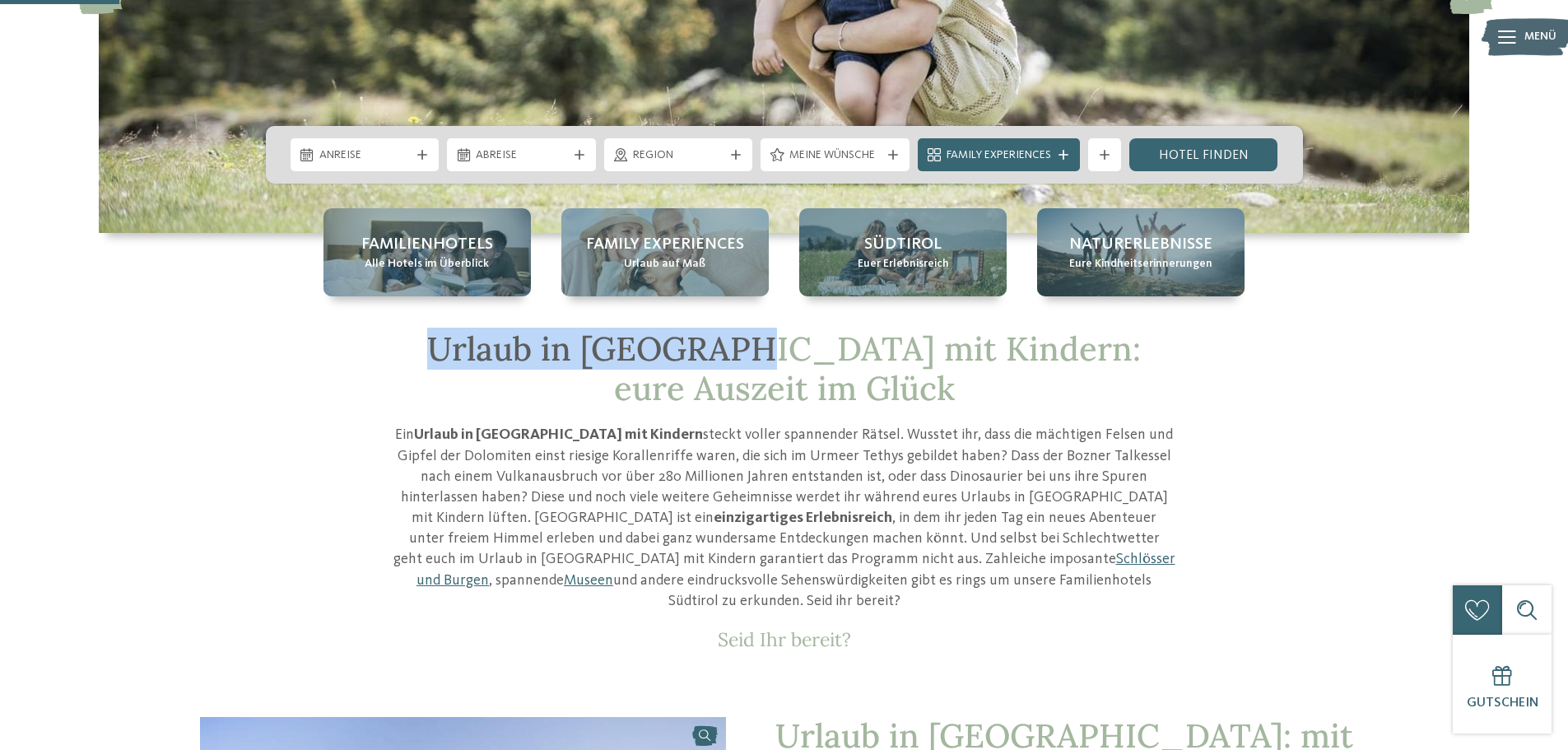
drag, startPoint x: 410, startPoint y: 349, endPoint x: 716, endPoint y: 356, distance: 306.1
click at [716, 356] on h1 "Urlaub in [GEOGRAPHIC_DATA] mit Kindern: eure Auszeit im Glück" at bounding box center [785, 368] width 782 height 79
copy span "Urlaub in [GEOGRAPHIC_DATA]"
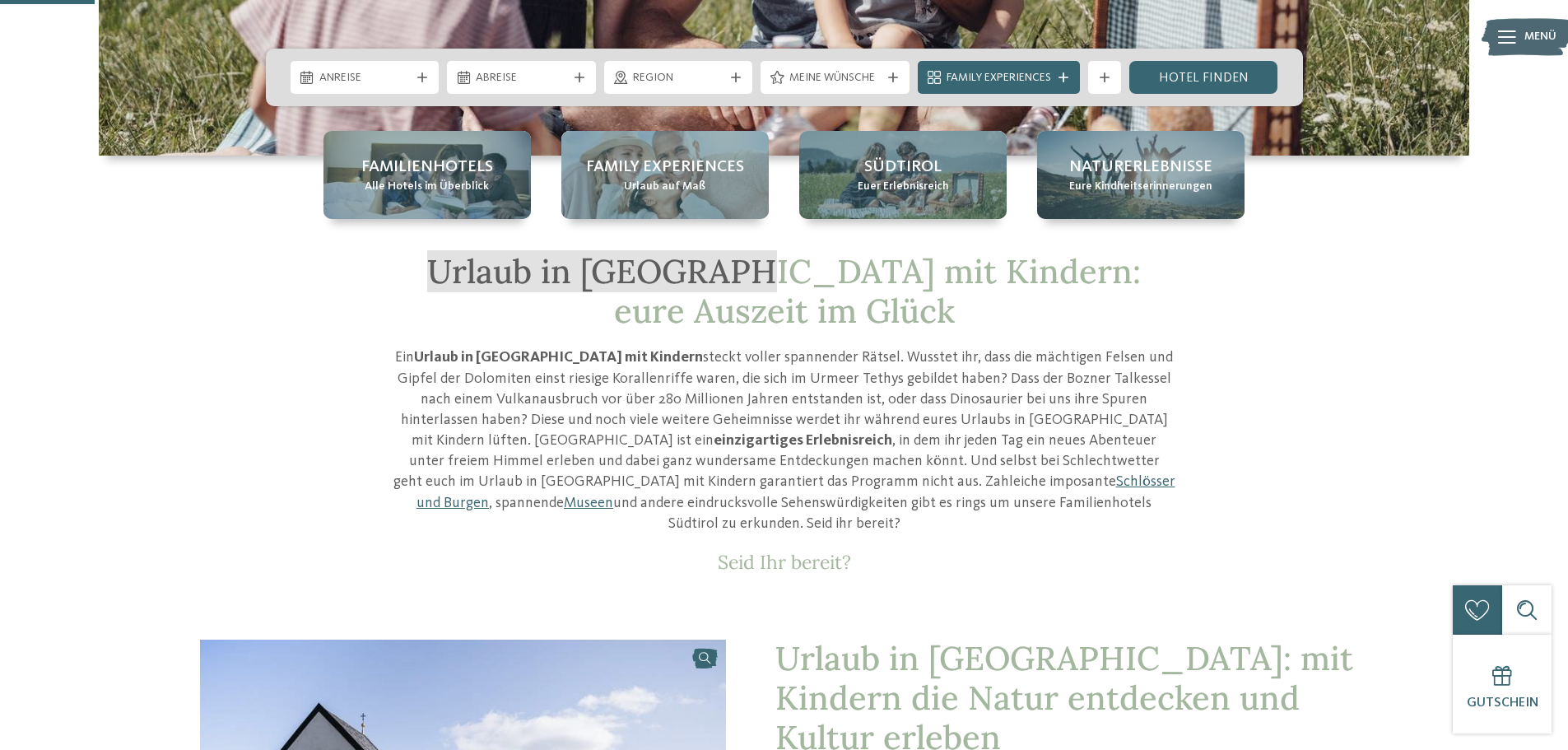
scroll to position [412, 0]
